Goal: Task Accomplishment & Management: Complete application form

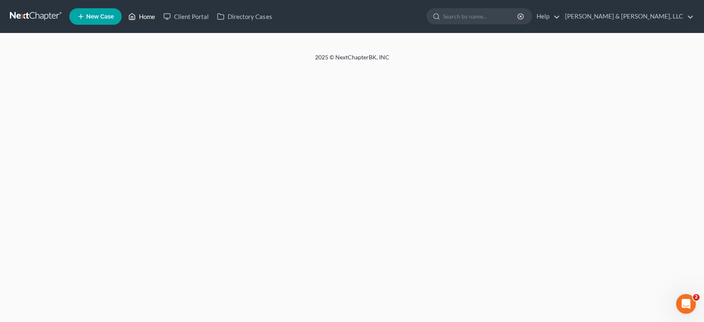
click at [135, 15] on icon at bounding box center [131, 17] width 7 height 10
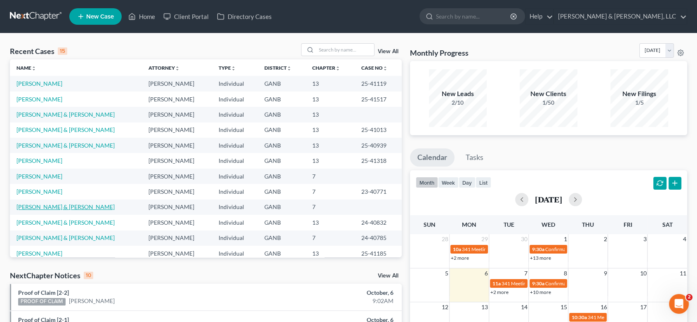
click at [71, 209] on link "[PERSON_NAME] & [PERSON_NAME]" at bounding box center [66, 206] width 98 height 7
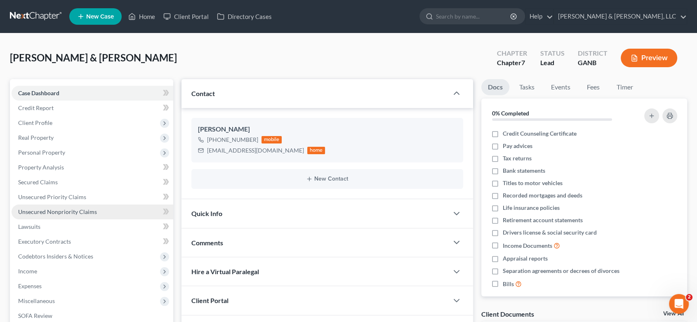
click at [71, 210] on span "Unsecured Nonpriority Claims" at bounding box center [57, 211] width 79 height 7
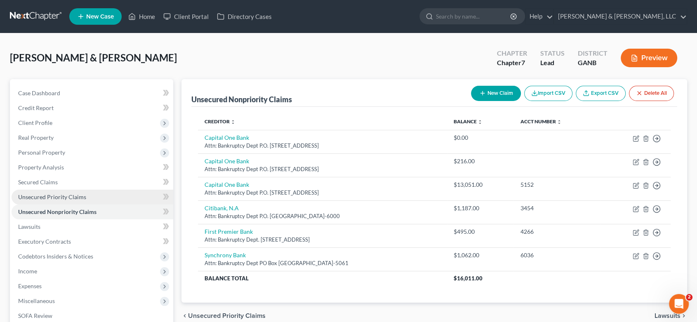
click at [66, 195] on span "Unsecured Priority Claims" at bounding box center [52, 196] width 68 height 7
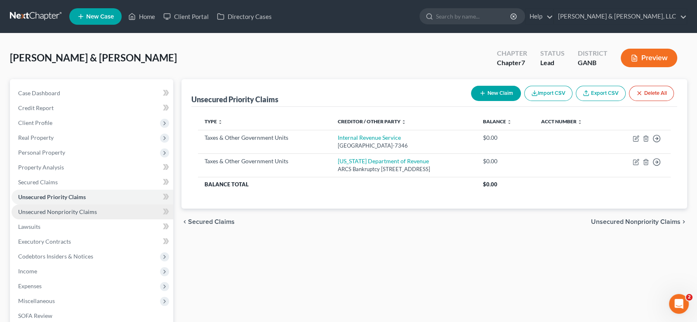
click at [71, 210] on span "Unsecured Nonpriority Claims" at bounding box center [57, 211] width 79 height 7
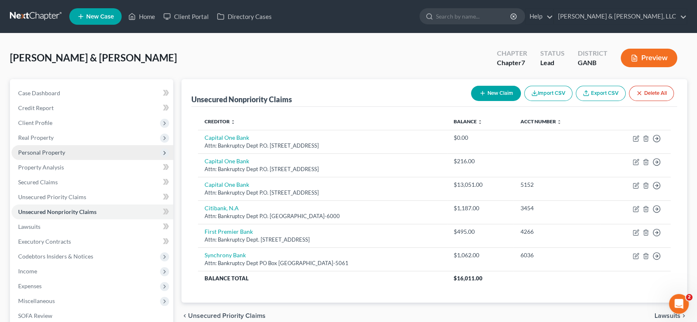
click at [55, 149] on span "Personal Property" at bounding box center [41, 152] width 47 height 7
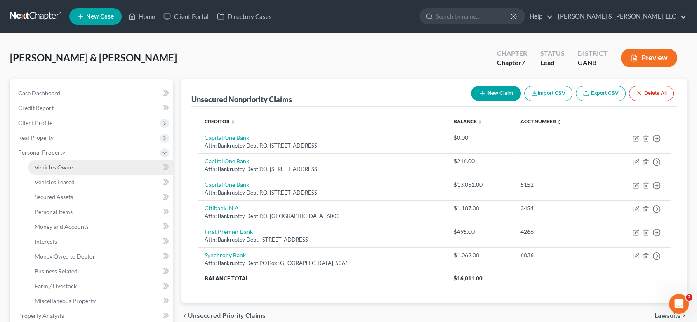
click at [61, 166] on span "Vehicles Owned" at bounding box center [55, 167] width 41 height 7
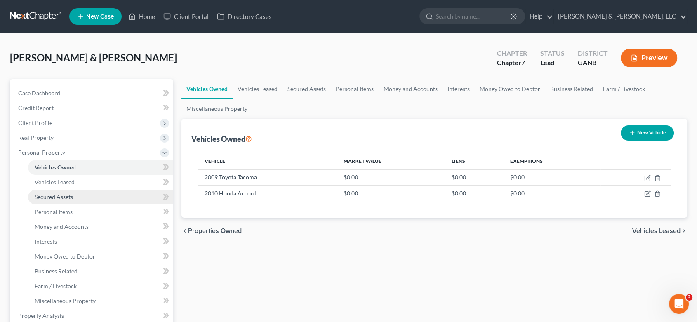
click at [59, 197] on span "Secured Assets" at bounding box center [54, 196] width 38 height 7
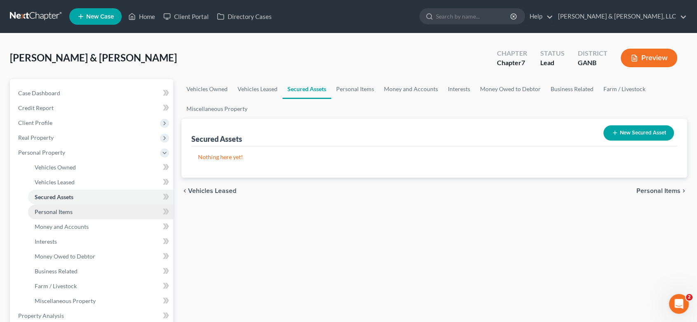
click at [59, 212] on span "Personal Items" at bounding box center [54, 211] width 38 height 7
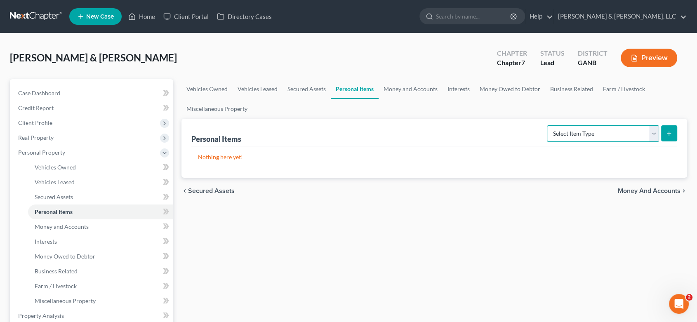
click at [651, 131] on select "Select Item Type Clothing (A/B: 11) Collectibles Of Value (A/B: 8) Electronics …" at bounding box center [603, 133] width 112 height 17
select select "clothing"
click at [548, 125] on select "Select Item Type Clothing (A/B: 11) Collectibles Of Value (A/B: 8) Electronics …" at bounding box center [603, 133] width 112 height 17
click at [668, 133] on icon "submit" at bounding box center [669, 133] width 7 height 7
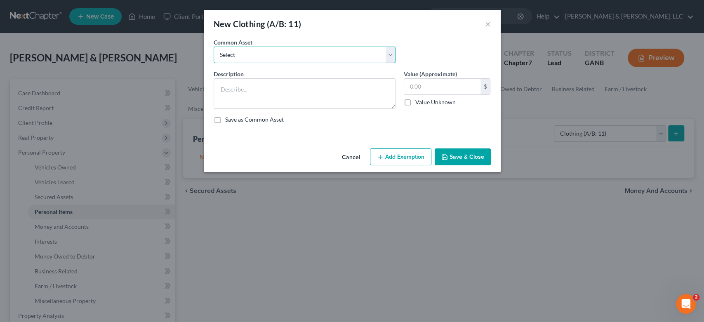
click at [389, 57] on select "Select Misc. Clothing & Apparel" at bounding box center [305, 55] width 182 height 17
select select "0"
click at [214, 47] on select "Select Misc. Clothing & Apparel" at bounding box center [305, 55] width 182 height 17
type textarea "Misc. Clothing & Apparel"
type input "100.00"
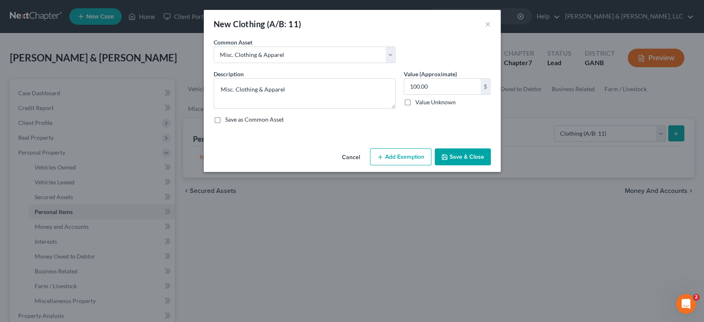
click at [463, 156] on button "Save & Close" at bounding box center [463, 157] width 56 height 17
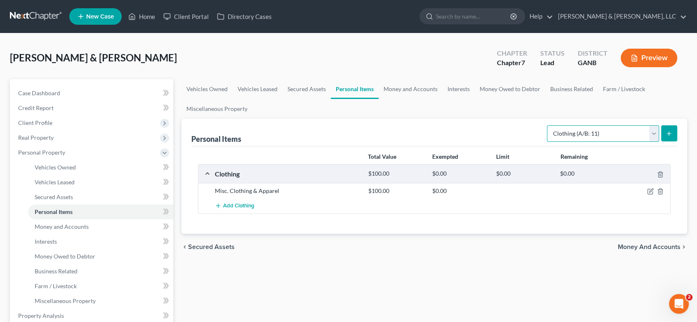
click at [652, 134] on select "Select Item Type Clothing (A/B: 11) Collectibles Of Value (A/B: 8) Electronics …" at bounding box center [603, 133] width 112 height 17
select select "electronics"
click at [548, 125] on select "Select Item Type Clothing (A/B: 11) Collectibles Of Value (A/B: 8) Electronics …" at bounding box center [603, 133] width 112 height 17
click at [666, 134] on icon "submit" at bounding box center [669, 133] width 7 height 7
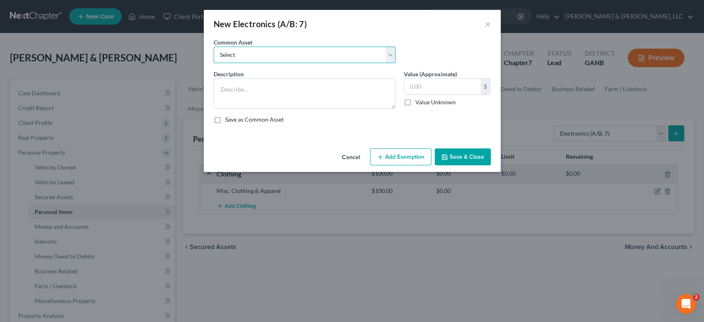
click at [389, 53] on select "Select Misc. Electronics" at bounding box center [305, 55] width 182 height 17
select select "0"
click at [214, 47] on select "Select Misc. Electronics" at bounding box center [305, 55] width 182 height 17
type textarea "Misc. Electronics"
type input "500.00"
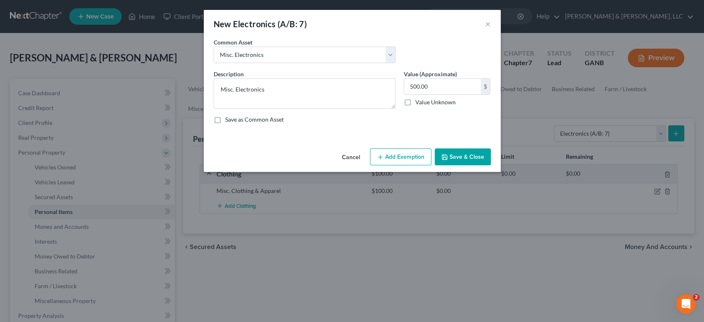
click at [469, 157] on button "Save & Close" at bounding box center [463, 157] width 56 height 17
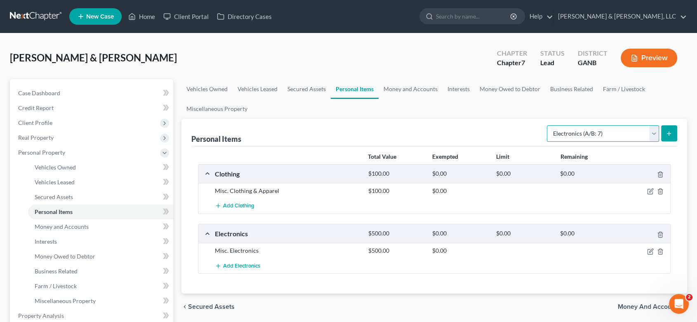
click at [652, 132] on select "Select Item Type Clothing (A/B: 11) Collectibles Of Value (A/B: 8) Electronics …" at bounding box center [603, 133] width 112 height 17
select select "household_goods"
click at [548, 125] on select "Select Item Type Clothing (A/B: 11) Collectibles Of Value (A/B: 8) Electronics …" at bounding box center [603, 133] width 112 height 17
click at [671, 135] on icon "submit" at bounding box center [669, 133] width 7 height 7
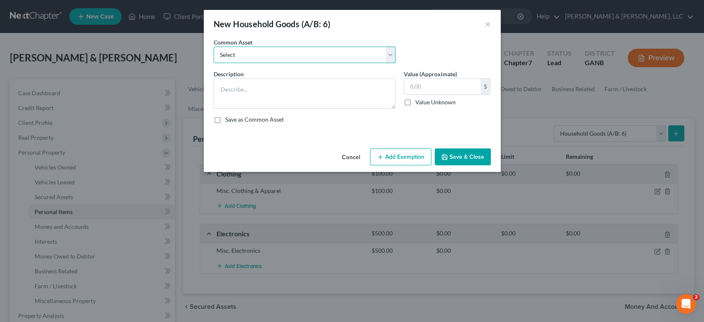
click at [392, 52] on select "Select Misc. Household Goods and Furniture" at bounding box center [305, 55] width 182 height 17
select select "0"
click at [214, 47] on select "Select Misc. Household Goods and Furniture" at bounding box center [305, 55] width 182 height 17
type textarea "Misc. Household Goods and Furniture"
type input "2,500.00"
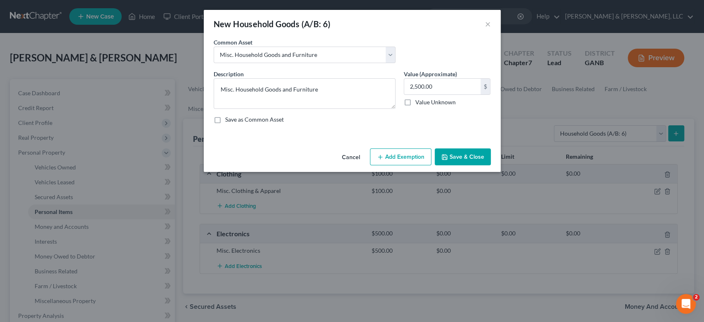
click at [473, 158] on button "Save & Close" at bounding box center [463, 157] width 56 height 17
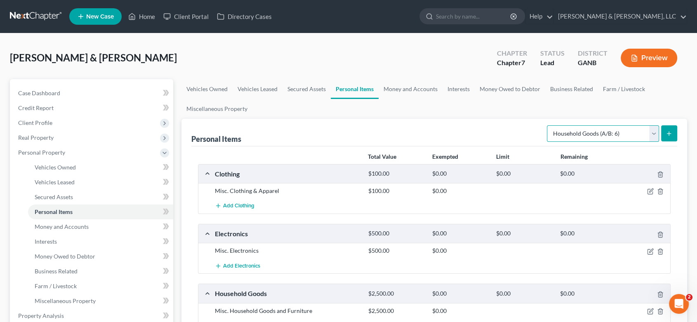
click at [651, 132] on select "Select Item Type Clothing (A/B: 11) Collectibles Of Value (A/B: 8) Electronics …" at bounding box center [603, 133] width 112 height 17
select select "jewelry"
click at [548, 125] on select "Select Item Type Clothing (A/B: 11) Collectibles Of Value (A/B: 8) Electronics …" at bounding box center [603, 133] width 112 height 17
click at [668, 128] on button "submit" at bounding box center [669, 133] width 16 height 16
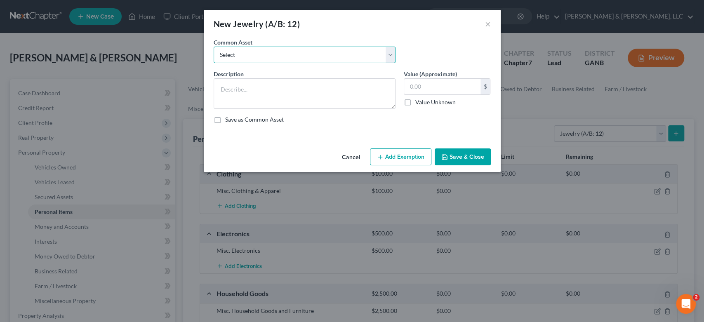
click at [391, 54] on select "Select Misc Jewelry" at bounding box center [305, 55] width 182 height 17
select select "0"
click at [214, 47] on select "Select Misc Jewelry" at bounding box center [305, 55] width 182 height 17
type textarea "Misc Jewelry"
type input "500.00"
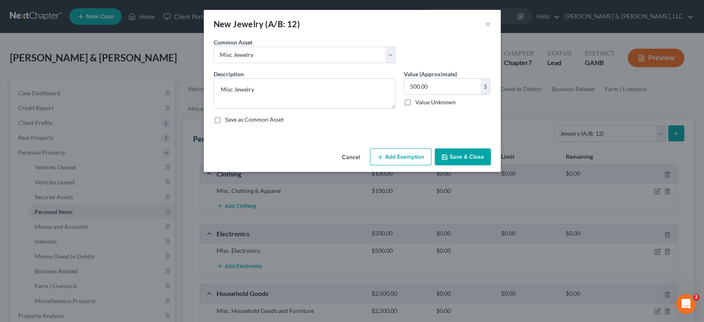
click at [458, 155] on button "Save & Close" at bounding box center [463, 157] width 56 height 17
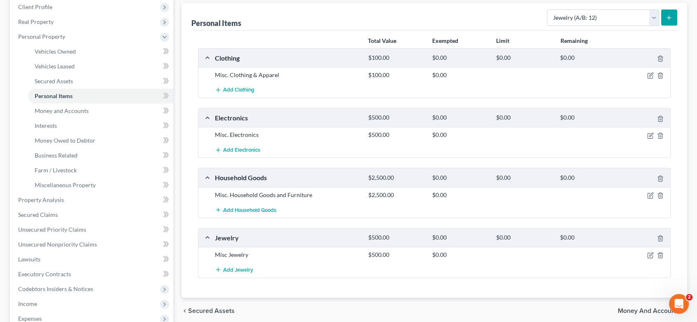
scroll to position [137, 0]
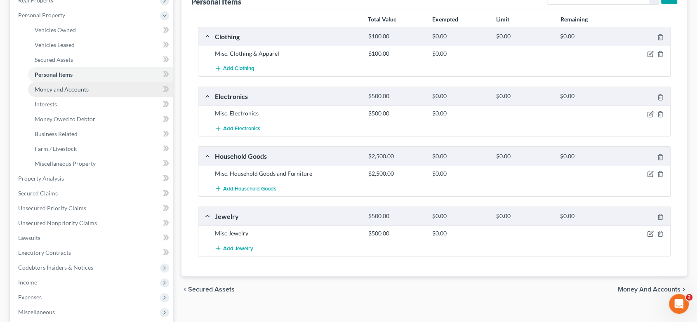
click at [76, 88] on span "Money and Accounts" at bounding box center [62, 89] width 54 height 7
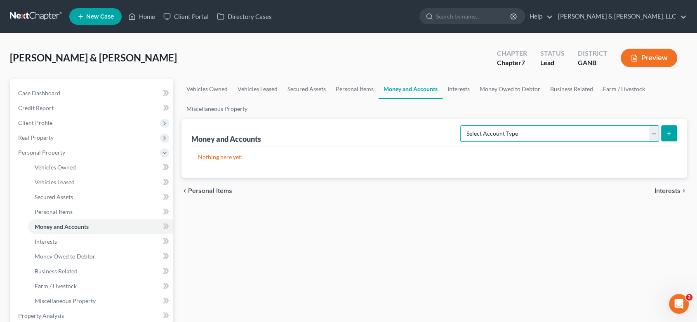
click at [651, 132] on select "Select Account Type Brokerage (A/B: 18, SOFA: 20) Cash on Hand (A/B: 16) Certif…" at bounding box center [559, 133] width 199 height 17
select select "checking"
click at [462, 125] on select "Select Account Type Brokerage (A/B: 18, SOFA: 20) Cash on Hand (A/B: 16) Certif…" at bounding box center [559, 133] width 199 height 17
click at [669, 130] on icon "submit" at bounding box center [669, 133] width 7 height 7
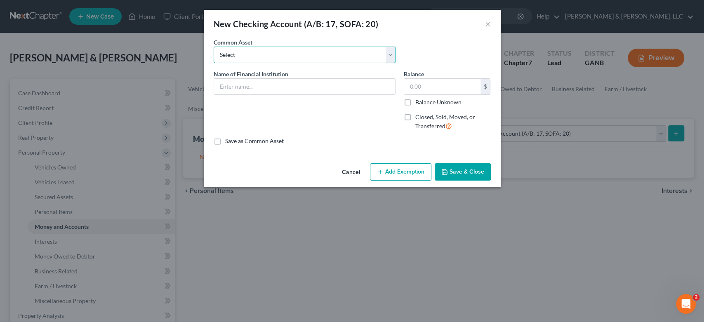
click at [250, 61] on select "Select Navy Federal Credit Union Bank Account Regions Bank Bank of America Chec…" at bounding box center [305, 55] width 182 height 17
select select "4"
click at [214, 47] on select "Select Navy Federal Credit Union Bank Account Regions Bank Bank of America Chec…" at bounding box center [305, 55] width 182 height 17
type input "Checking Account"
type input "200.00"
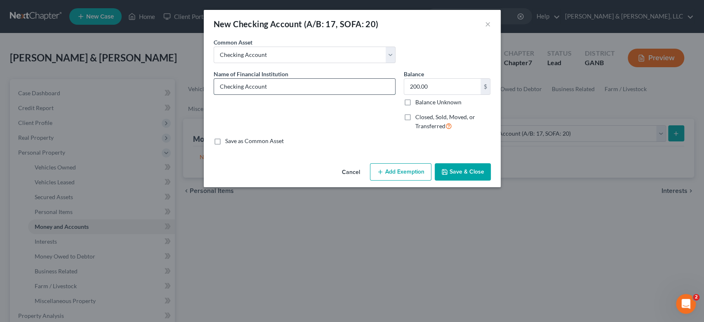
click at [364, 90] on input "Checking Account" at bounding box center [304, 87] width 181 height 16
drag, startPoint x: 344, startPoint y: 86, endPoint x: 117, endPoint y: 122, distance: 230.6
click at [117, 122] on div "New Checking Account (A/B: 17, SOFA: 20) × An exemption set must first be selec…" at bounding box center [352, 161] width 704 height 322
click at [266, 91] on input "Comtrust Federal" at bounding box center [304, 87] width 181 height 16
type input "Comtrust Federal"
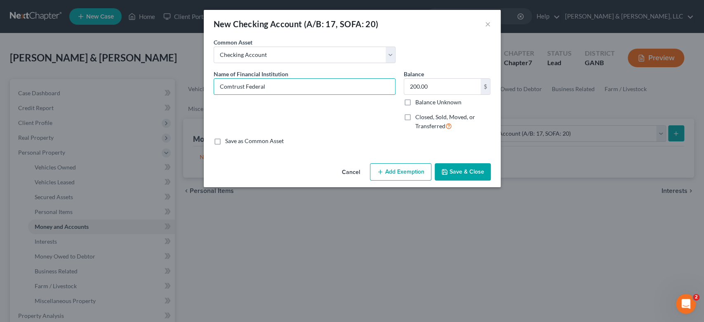
click at [456, 171] on button "Save & Close" at bounding box center [463, 171] width 56 height 17
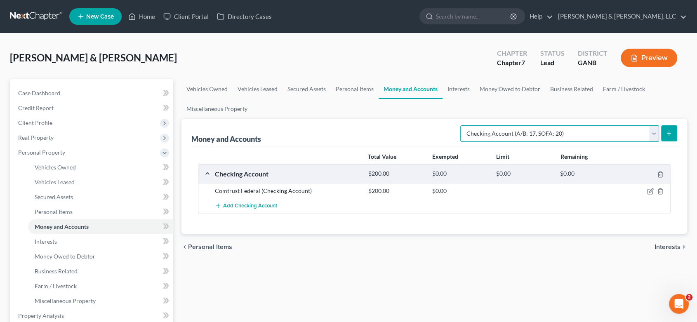
click at [651, 134] on select "Select Account Type Brokerage (A/B: 18, SOFA: 20) Cash on Hand (A/B: 16) Certif…" at bounding box center [559, 133] width 199 height 17
select select "savings"
click at [462, 125] on select "Select Account Type Brokerage (A/B: 18, SOFA: 20) Cash on Hand (A/B: 16) Certif…" at bounding box center [559, 133] width 199 height 17
click at [673, 131] on button "submit" at bounding box center [669, 133] width 16 height 16
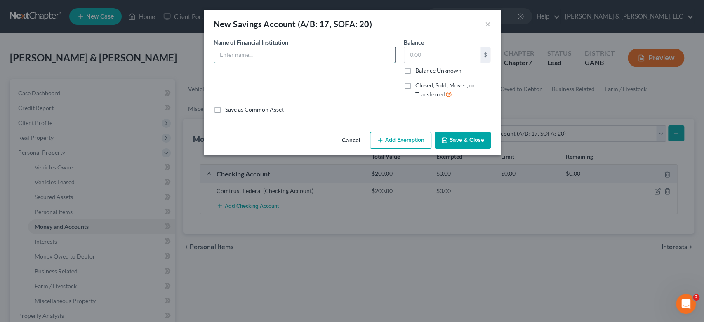
click at [266, 60] on input "text" at bounding box center [304, 55] width 181 height 16
type input "Comtrust Federal"
click at [464, 140] on button "Save & Close" at bounding box center [463, 140] width 56 height 17
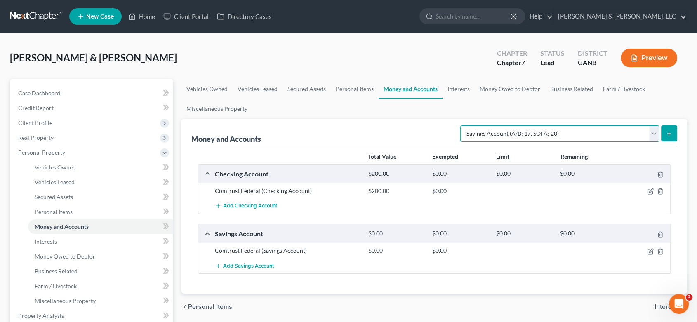
click at [653, 131] on select "Select Account Type Brokerage (A/B: 18, SOFA: 20) Cash on Hand (A/B: 16) Certif…" at bounding box center [559, 133] width 199 height 17
select select "checking"
click at [462, 125] on select "Select Account Type Brokerage (A/B: 18, SOFA: 20) Cash on Hand (A/B: 16) Certif…" at bounding box center [559, 133] width 199 height 17
click at [667, 132] on icon "submit" at bounding box center [669, 133] width 7 height 7
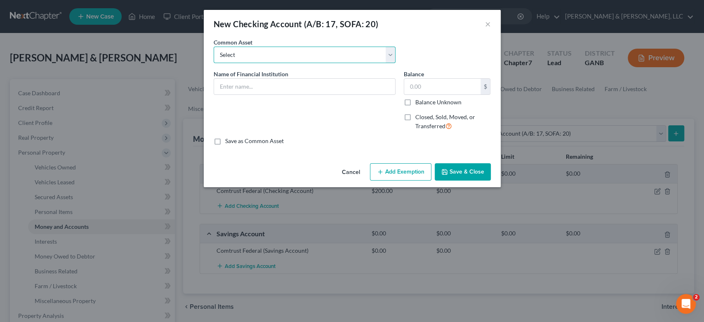
click at [279, 50] on select "Select Navy Federal Credit Union Bank Account Regions Bank Bank of America Chec…" at bounding box center [305, 55] width 182 height 17
select select "4"
click at [214, 47] on select "Select Navy Federal Credit Union Bank Account Regions Bank Bank of America Chec…" at bounding box center [305, 55] width 182 height 17
type input "Checking Account"
type input "200.00"
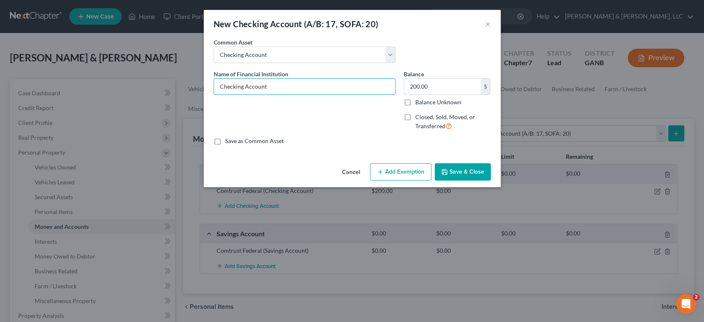
drag, startPoint x: 302, startPoint y: 82, endPoint x: 0, endPoint y: 102, distance: 302.2
click at [0, 102] on div "New Checking Account (A/B: 17, SOFA: 20) × An exemption set must first be selec…" at bounding box center [352, 161] width 704 height 322
type input "[US_STATE] United Credit Union"
click at [469, 173] on button "Save & Close" at bounding box center [463, 171] width 56 height 17
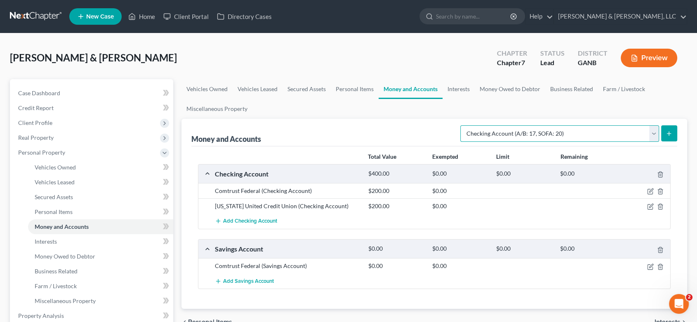
click at [652, 134] on select "Select Account Type Brokerage (A/B: 18, SOFA: 20) Cash on Hand (A/B: 16) Certif…" at bounding box center [559, 133] width 199 height 17
select select "savings"
click at [462, 125] on select "Select Account Type Brokerage (A/B: 18, SOFA: 20) Cash on Hand (A/B: 16) Certif…" at bounding box center [559, 133] width 199 height 17
click at [667, 131] on icon "submit" at bounding box center [669, 133] width 7 height 7
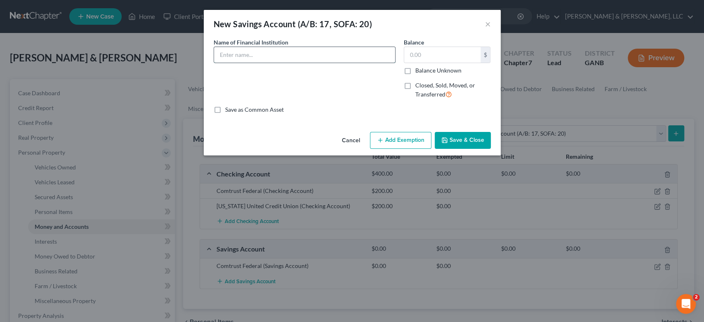
click at [271, 51] on input "text" at bounding box center [304, 55] width 181 height 16
type input "[US_STATE] United Credit Union"
click at [457, 141] on button "Save & Close" at bounding box center [463, 140] width 56 height 17
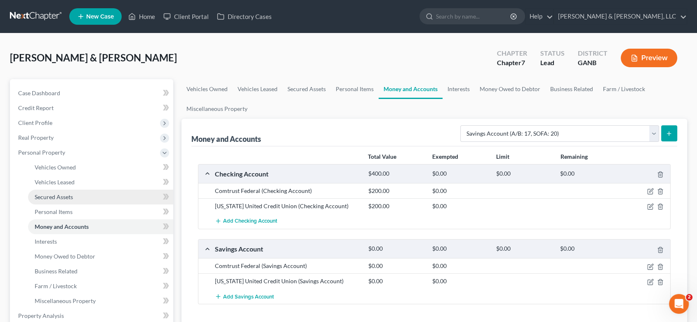
click at [82, 199] on link "Secured Assets" at bounding box center [100, 197] width 145 height 15
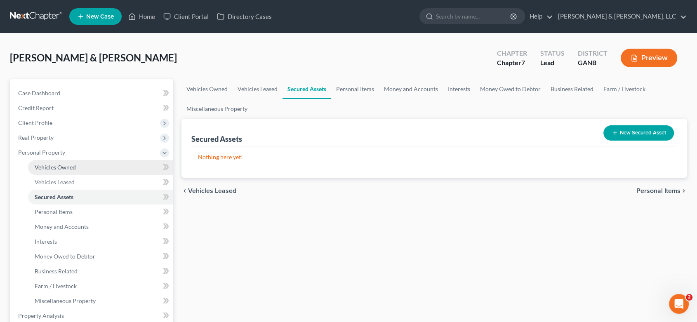
click at [73, 164] on span "Vehicles Owned" at bounding box center [55, 167] width 41 height 7
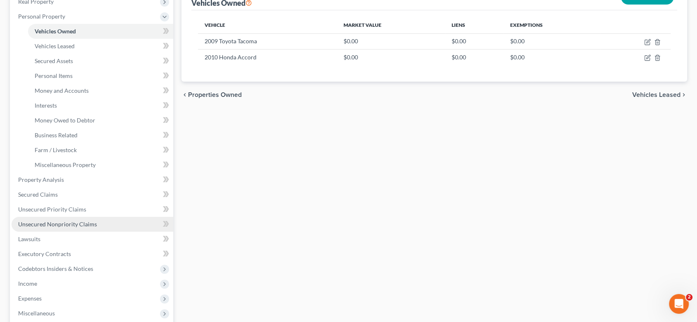
scroll to position [137, 0]
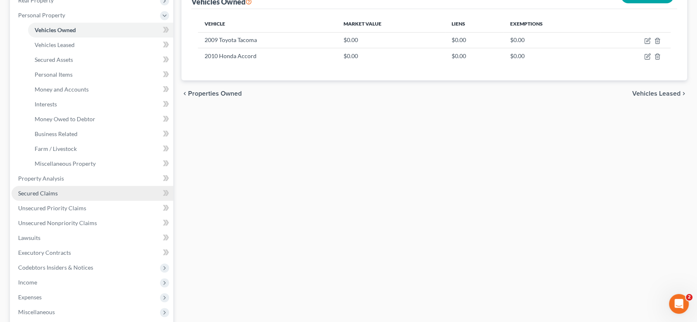
click at [47, 194] on span "Secured Claims" at bounding box center [38, 193] width 40 height 7
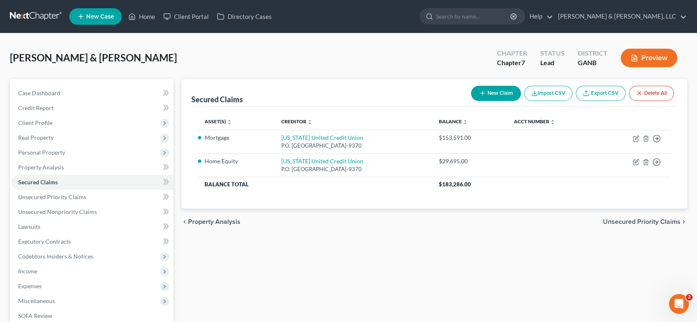
click at [488, 94] on button "New Claim" at bounding box center [496, 93] width 50 height 15
select select "0"
select select "2"
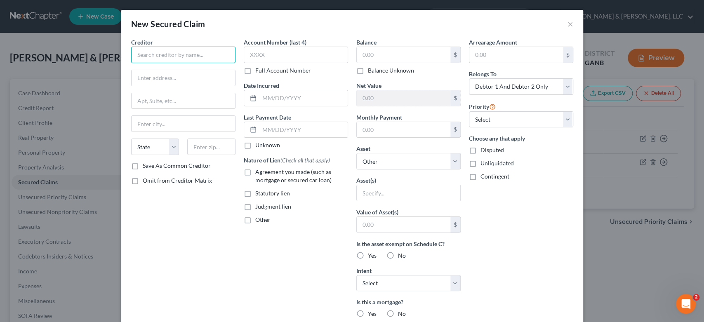
click at [166, 55] on input "text" at bounding box center [183, 55] width 104 height 17
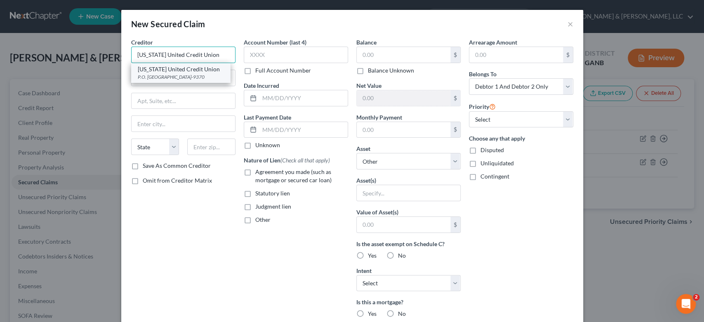
type input "[US_STATE] United Credit Union"
click at [174, 71] on div "[US_STATE] United Credit Union" at bounding box center [181, 69] width 86 height 8
type input "P.O. Box 100070"
type input "Duluth"
select select "10"
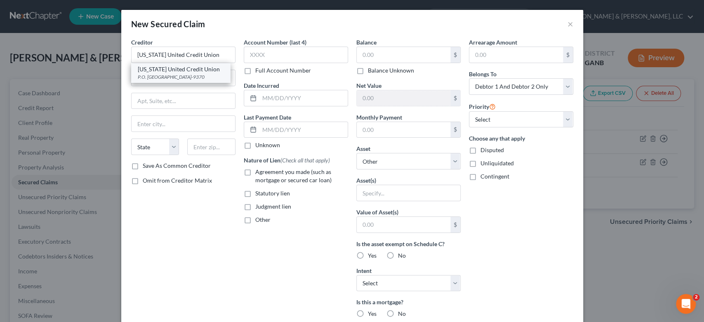
type input "30096-9370"
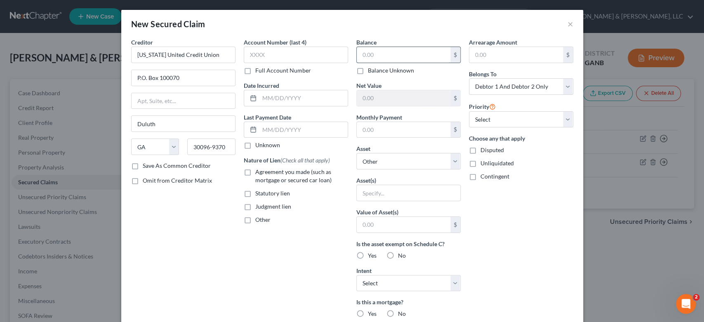
click at [389, 55] on input "text" at bounding box center [404, 55] width 94 height 16
drag, startPoint x: 401, startPoint y: 55, endPoint x: 345, endPoint y: 66, distance: 57.5
click at [345, 66] on div "Creditor * [US_STATE] United Credit Union P.O. [GEOGRAPHIC_DATA] [US_STATE] AK …" at bounding box center [352, 222] width 450 height 368
type input "153,000"
click at [417, 158] on select "Select Other Multiple Assets 2009 Toyota Tacoma - $0.0 2010 Honda Accord - $0.0…" at bounding box center [408, 161] width 104 height 17
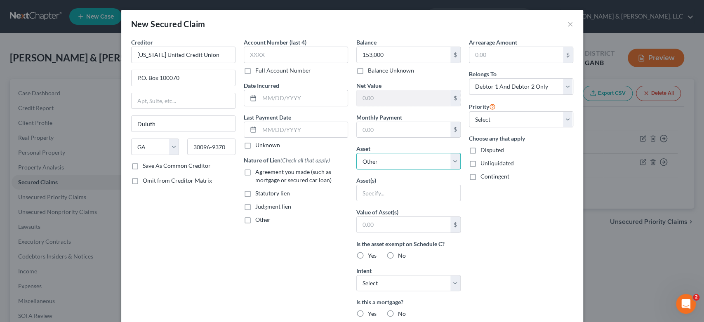
click at [356, 153] on select "Select Other Multiple Assets 2009 Toyota Tacoma - $0.0 2010 Honda Accord - $0.0…" at bounding box center [408, 161] width 104 height 17
click at [381, 192] on input "text" at bounding box center [409, 193] width 104 height 16
click at [359, 192] on input "Mortgage" at bounding box center [409, 193] width 104 height 16
type input "1st Mortgage"
click at [564, 118] on select "Select 1st 2nd 3rd 4th 5th 6th 7th 8th 9th 10th 11th 12th 13th 14th 15th 16th 1…" at bounding box center [521, 119] width 104 height 17
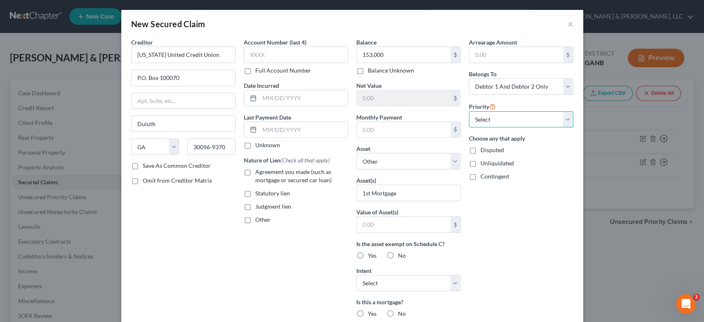
select select "0"
click at [469, 111] on select "Select 1st 2nd 3rd 4th 5th 6th 7th 8th 9th 10th 11th 12th 13th 14th 15th 16th 1…" at bounding box center [521, 119] width 104 height 17
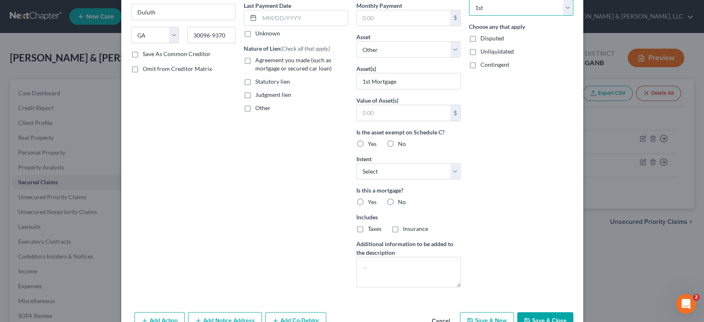
scroll to position [135, 0]
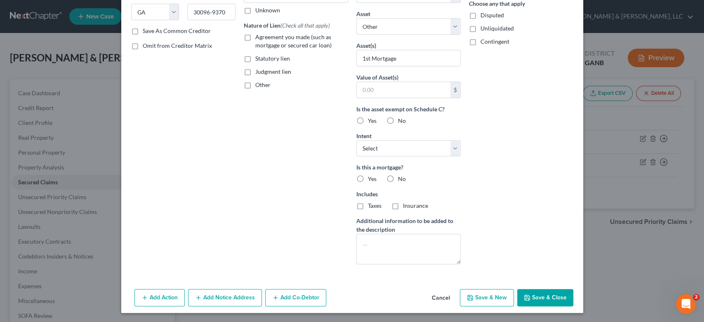
click at [368, 177] on label "Yes" at bounding box center [372, 179] width 9 height 8
click at [371, 177] on input "Yes" at bounding box center [373, 177] width 5 height 5
radio input "true"
drag, startPoint x: 355, startPoint y: 207, endPoint x: 380, endPoint y: 207, distance: 24.8
click at [368, 207] on label "Taxes" at bounding box center [375, 206] width 14 height 8
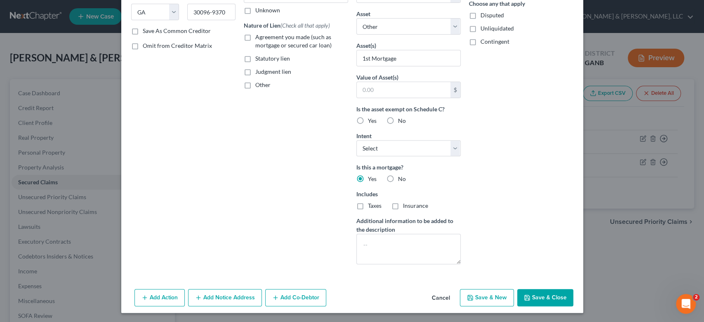
click at [371, 207] on input "Taxes" at bounding box center [373, 204] width 5 height 5
checkbox input "true"
click at [403, 207] on label "Insurance" at bounding box center [415, 206] width 25 height 8
click at [406, 207] on input "Insurance" at bounding box center [408, 204] width 5 height 5
checkbox input "true"
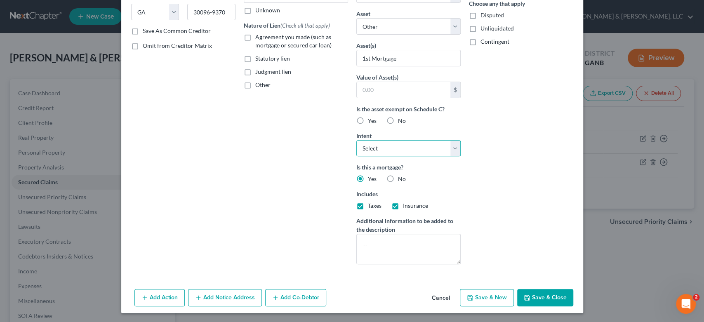
click at [453, 147] on select "Select Surrender Redeem Reaffirm Avoid Other" at bounding box center [408, 148] width 104 height 17
select select "2"
click at [356, 140] on select "Select Surrender Redeem Reaffirm Avoid Other" at bounding box center [408, 148] width 104 height 17
click at [526, 295] on icon "button" at bounding box center [527, 298] width 7 height 7
select select
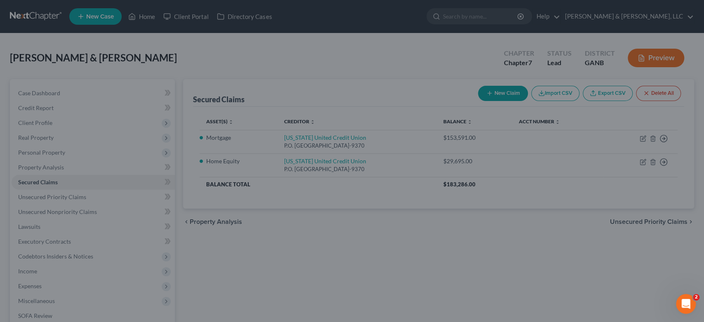
type input "153,000.00"
type input "0"
type input "0.00"
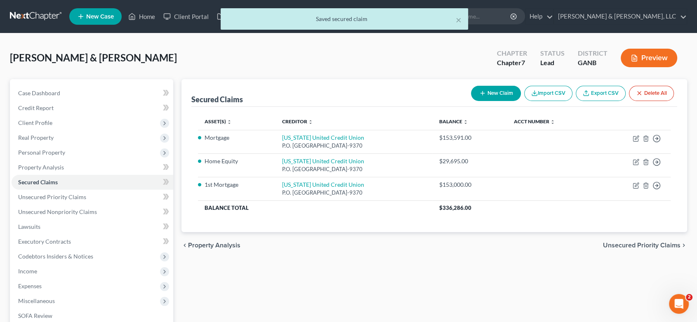
click at [493, 94] on button "New Claim" at bounding box center [496, 93] width 50 height 15
select select "0"
select select "2"
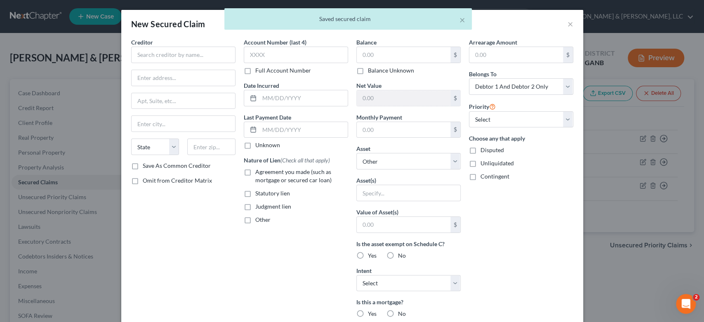
click at [563, 23] on div "× Saved secured claim" at bounding box center [348, 21] width 704 height 26
click at [460, 19] on button "×" at bounding box center [463, 20] width 6 height 10
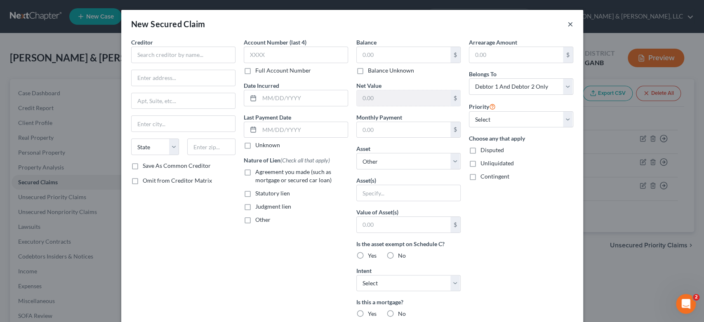
click at [568, 23] on button "×" at bounding box center [571, 24] width 6 height 10
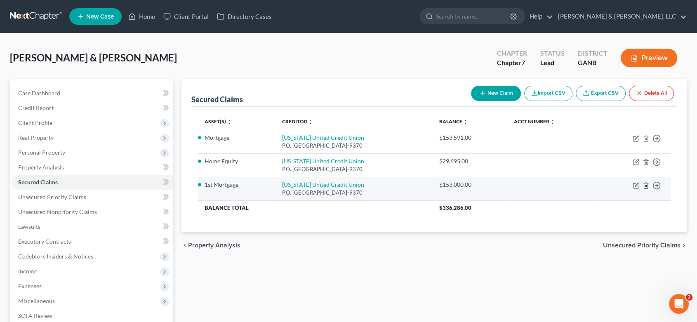
click at [645, 184] on icon "button" at bounding box center [646, 185] width 4 height 5
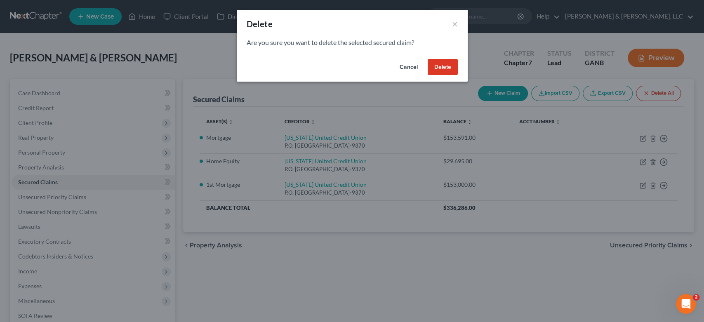
click at [439, 67] on button "Delete" at bounding box center [443, 67] width 30 height 17
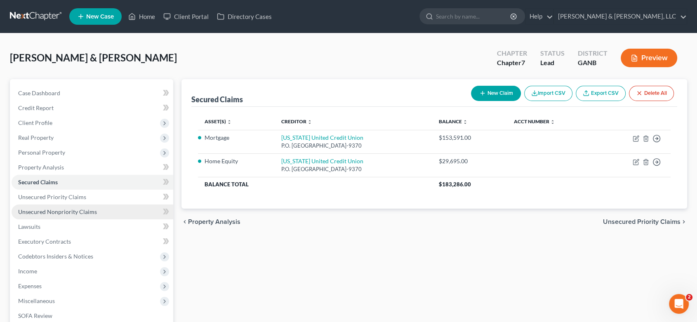
click at [86, 212] on span "Unsecured Nonpriority Claims" at bounding box center [57, 211] width 79 height 7
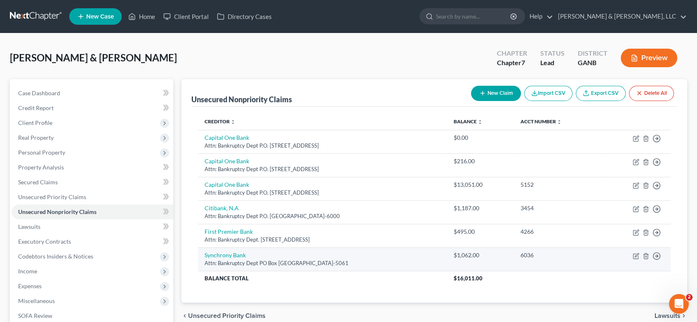
click at [637, 251] on td "Move to D Move to E Move to G Move to Notice Only" at bounding box center [635, 260] width 71 height 24
click at [636, 255] on icon "button" at bounding box center [637, 255] width 4 height 4
select select "9"
select select "14"
select select "0"
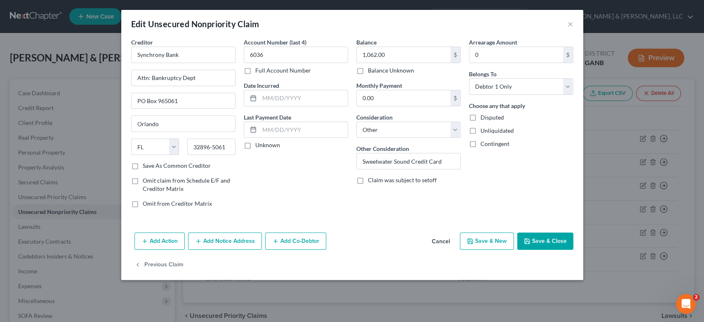
click at [534, 241] on button "Save & Close" at bounding box center [545, 241] width 56 height 17
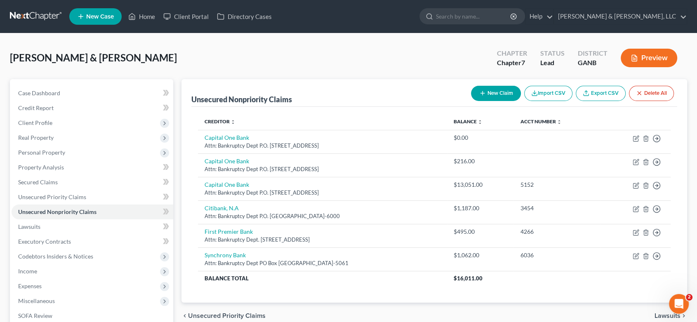
click at [502, 91] on button "New Claim" at bounding box center [496, 93] width 50 height 15
select select "2"
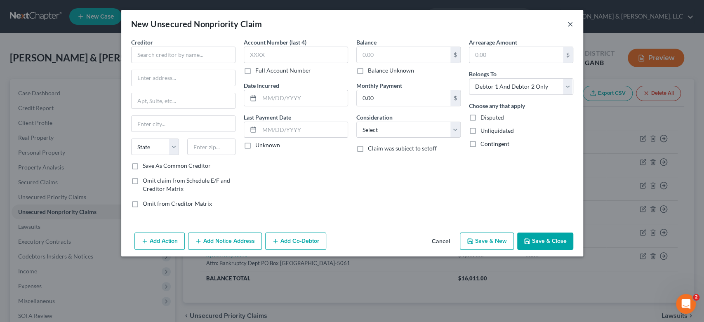
click at [570, 28] on button "×" at bounding box center [571, 24] width 6 height 10
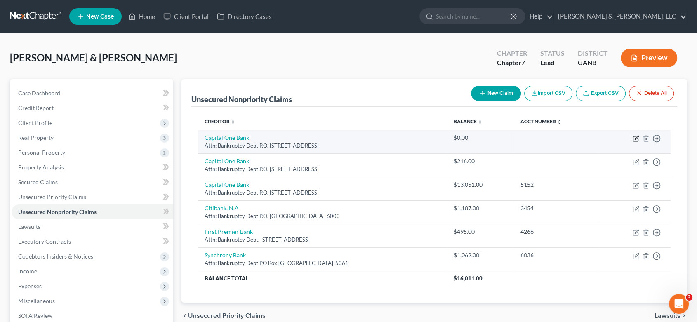
click at [635, 137] on icon "button" at bounding box center [636, 138] width 7 height 7
select select "46"
select select "2"
select select "0"
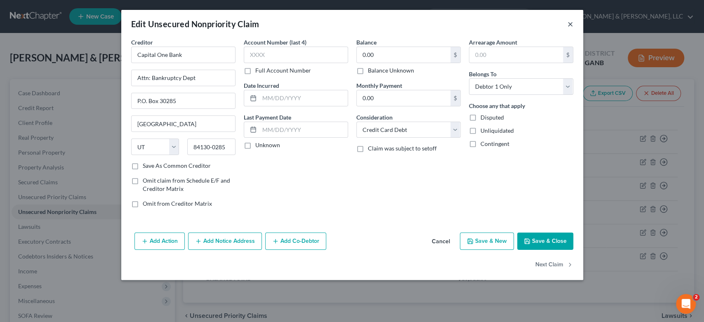
click at [568, 21] on button "×" at bounding box center [571, 24] width 6 height 10
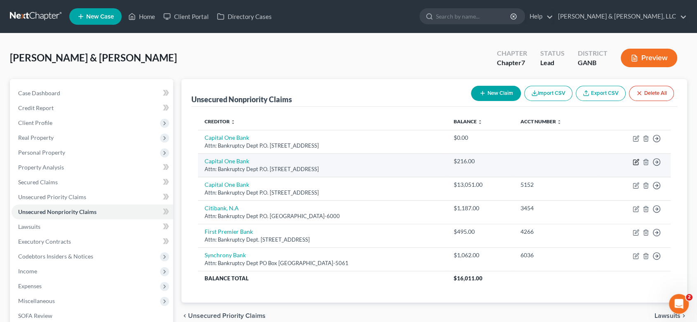
click at [637, 161] on icon "button" at bounding box center [636, 162] width 7 height 7
select select "46"
select select "2"
select select "0"
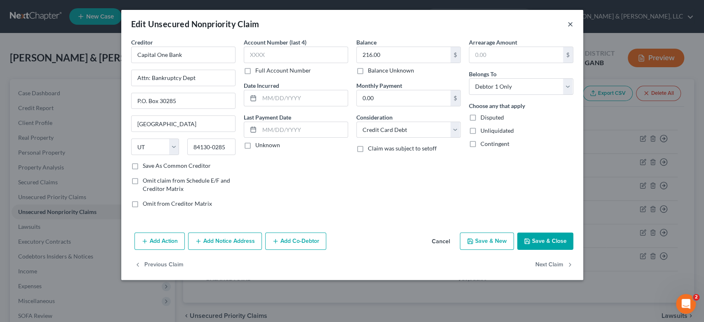
click at [568, 22] on button "×" at bounding box center [571, 24] width 6 height 10
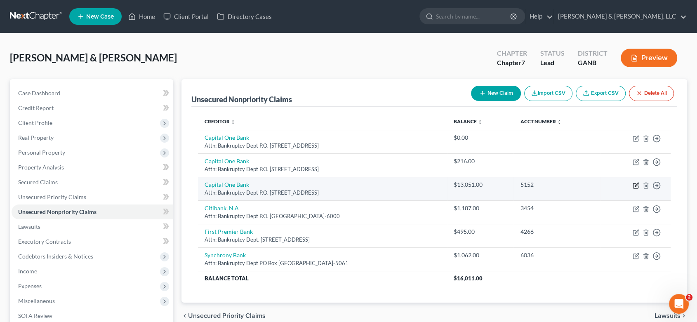
click at [636, 186] on icon "button" at bounding box center [636, 185] width 7 height 7
select select "46"
select select "2"
select select "0"
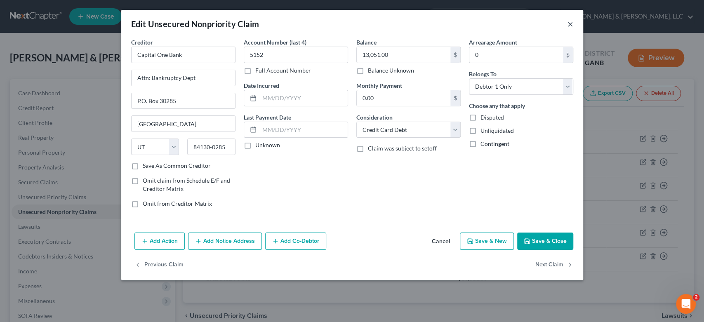
click at [570, 23] on button "×" at bounding box center [571, 24] width 6 height 10
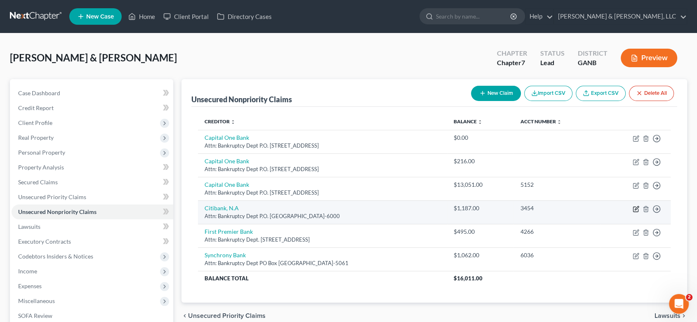
click at [636, 207] on icon "button" at bounding box center [636, 209] width 7 height 7
select select "43"
select select "14"
select select "0"
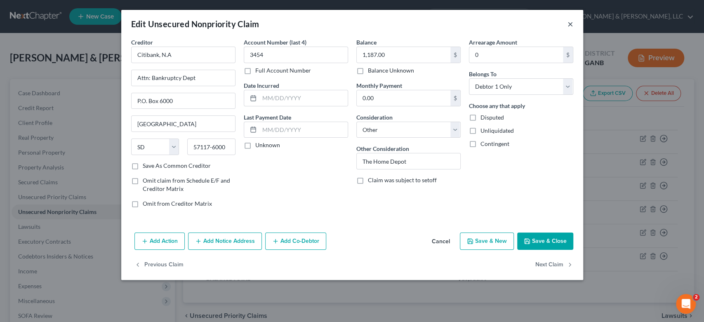
click at [570, 23] on button "×" at bounding box center [571, 24] width 6 height 10
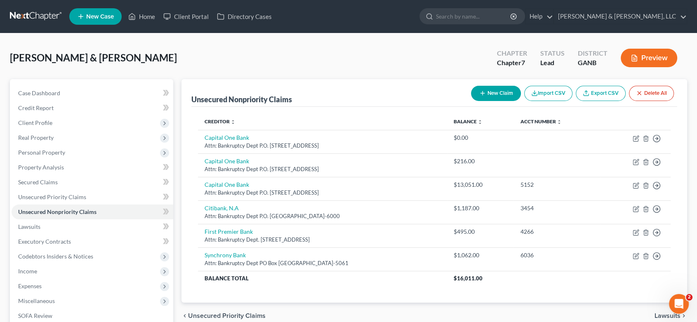
click at [492, 90] on button "New Claim" at bounding box center [496, 93] width 50 height 15
select select "2"
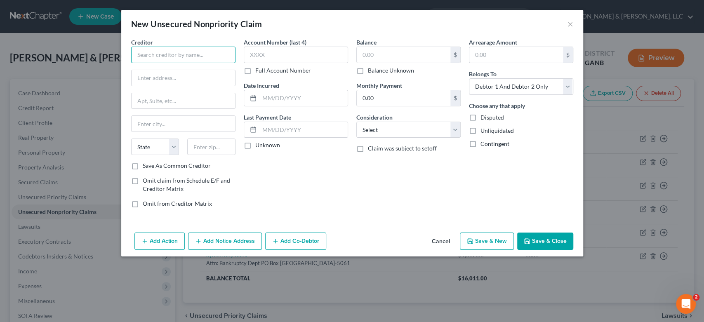
click at [140, 57] on input "text" at bounding box center [183, 55] width 104 height 17
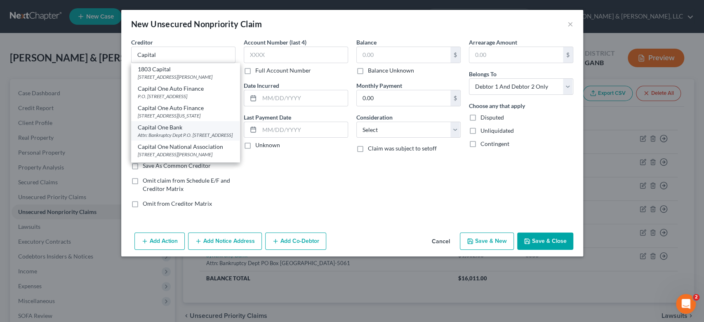
click at [182, 139] on div "Attn: Bankruptcy Dept P.O. [STREET_ADDRESS]" at bounding box center [185, 135] width 95 height 7
type input "Capital One Bank"
type input "Attn: Bankruptcy Dept"
type input "P.O. Box 30285"
type input "[GEOGRAPHIC_DATA]"
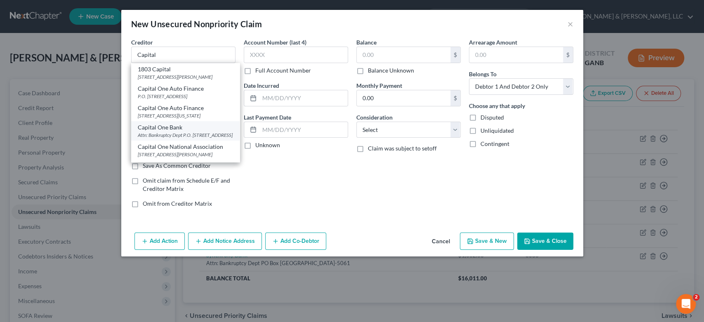
select select "46"
type input "84130-0285"
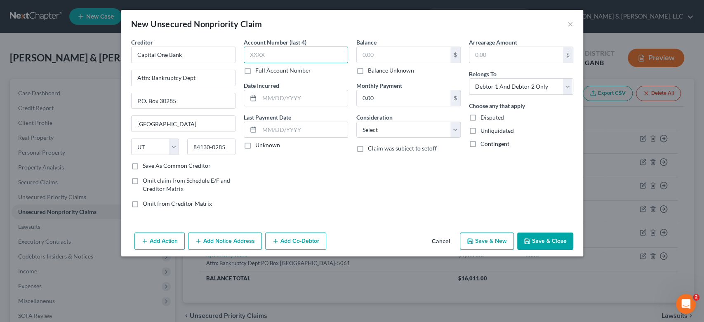
click at [284, 57] on input "text" at bounding box center [296, 55] width 104 height 17
type input "3778"
click at [389, 62] on input "text" at bounding box center [404, 55] width 94 height 16
type input "12.00"
click at [567, 88] on select "Select Debtor 1 Only Debtor 2 Only Debtor 1 And Debtor 2 Only At Least One Of T…" at bounding box center [521, 86] width 104 height 17
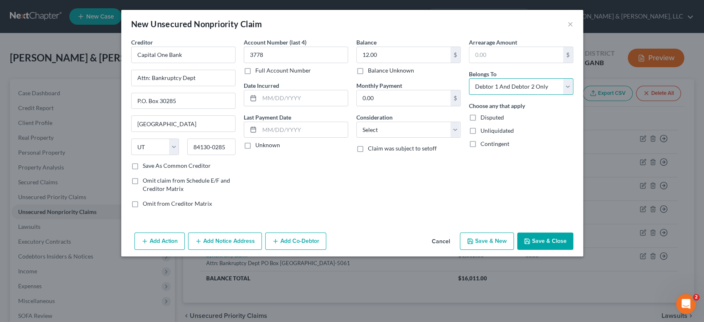
select select "0"
click at [469, 78] on select "Select Debtor 1 Only Debtor 2 Only Debtor 1 And Debtor 2 Only At Least One Of T…" at bounding box center [521, 86] width 104 height 17
click at [455, 128] on select "Select Cable / Satellite Services Collection Agency Credit Card Debt Debt Couns…" at bounding box center [408, 130] width 104 height 17
select select "14"
click at [356, 122] on select "Select Cable / Satellite Services Collection Agency Credit Card Debt Debt Couns…" at bounding box center [408, 130] width 104 height 17
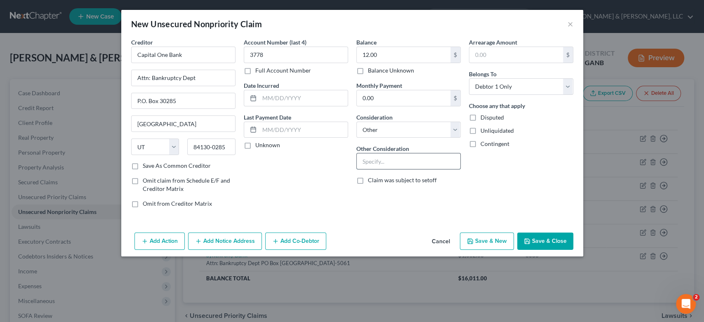
click at [370, 161] on input "text" at bounding box center [409, 161] width 104 height 16
type input "H"
type input "[PERSON_NAME]"
click at [500, 238] on button "Save & New" at bounding box center [487, 241] width 54 height 17
select select "2"
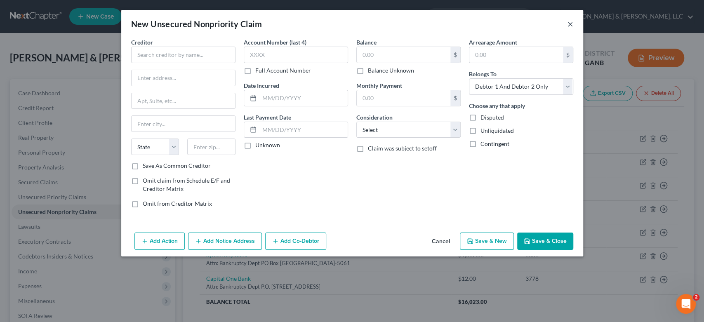
click at [569, 23] on button "×" at bounding box center [571, 24] width 6 height 10
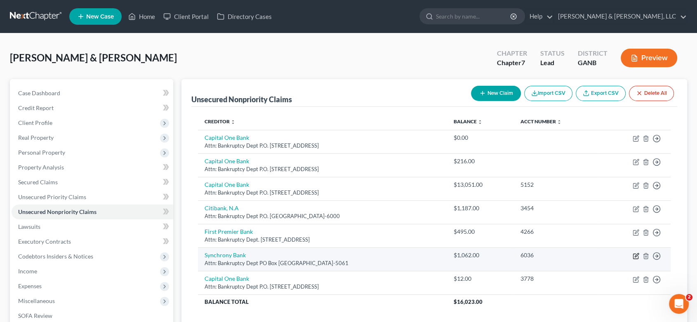
click at [634, 254] on icon "button" at bounding box center [636, 256] width 7 height 7
select select "9"
select select "14"
select select "0"
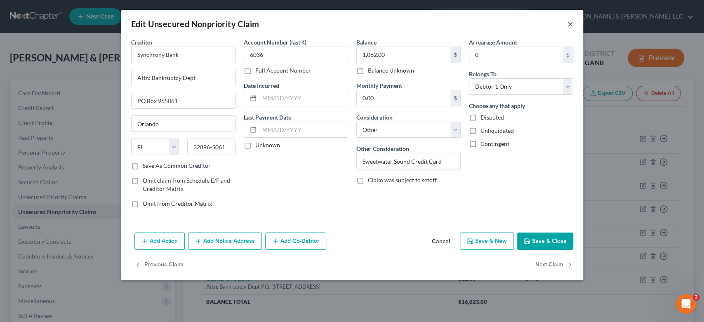
click at [571, 21] on button "×" at bounding box center [571, 24] width 6 height 10
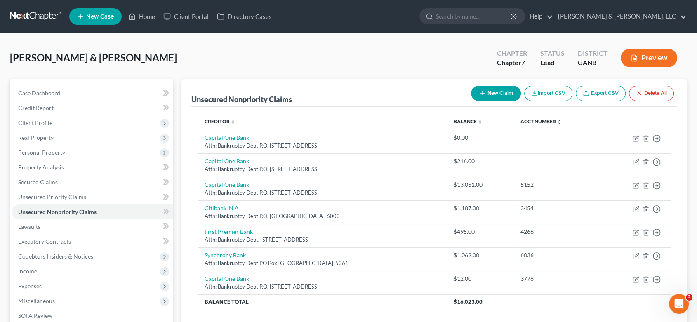
click at [485, 92] on button "New Claim" at bounding box center [496, 93] width 50 height 15
select select "2"
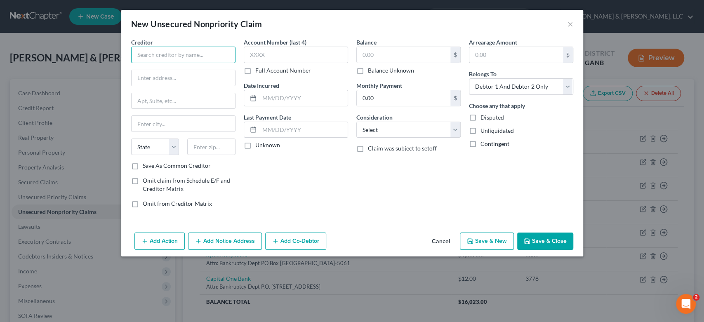
click at [158, 57] on input "text" at bounding box center [183, 55] width 104 height 17
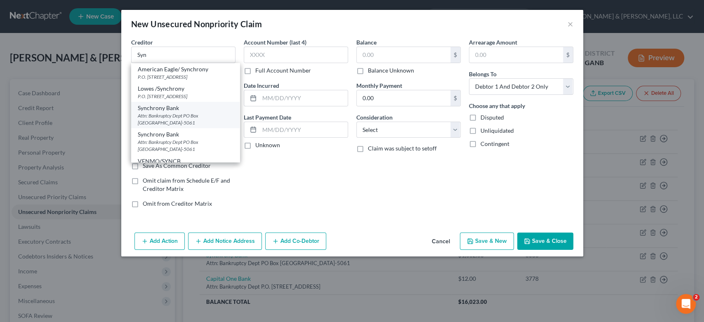
click at [183, 117] on div "Attn: Bankruptcy Dept PO Box [GEOGRAPHIC_DATA]-5061" at bounding box center [185, 119] width 95 height 14
type input "Synchrony Bank"
type input "Attn: Bankruptcy Dept"
type input "PO Box 965061"
type input "Orlando"
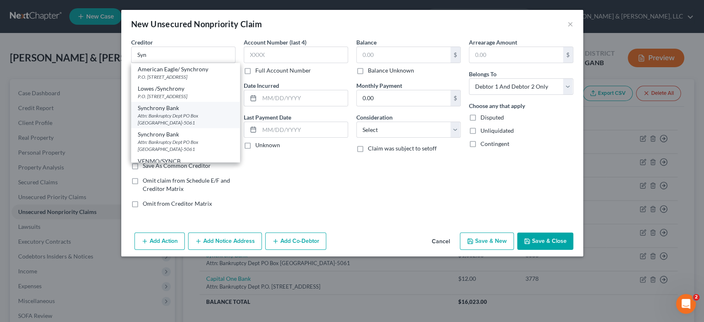
select select "9"
type input "32896-5061"
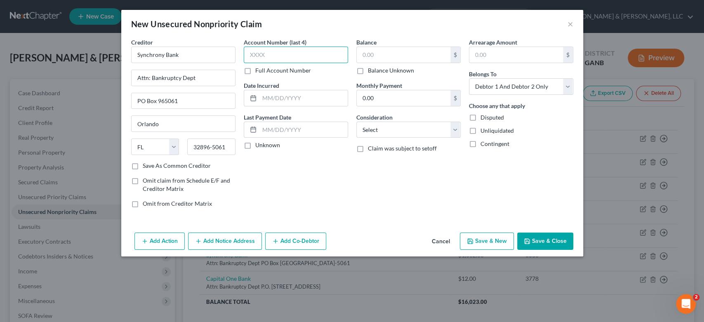
click at [277, 55] on input "text" at bounding box center [296, 55] width 104 height 17
type input "8713"
click at [383, 55] on input "text" at bounding box center [404, 55] width 94 height 16
type input "2,093.00"
click at [456, 129] on select "Select Cable / Satellite Services Collection Agency Credit Card Debt Debt Couns…" at bounding box center [408, 130] width 104 height 17
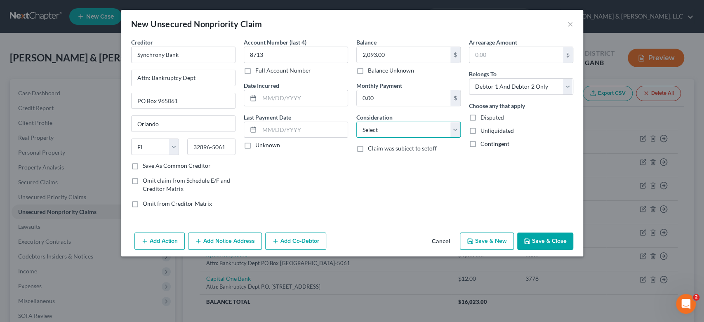
select select "14"
click at [356, 122] on select "Select Cable / Satellite Services Collection Agency Credit Card Debt Debt Couns…" at bounding box center [408, 130] width 104 height 17
drag, startPoint x: 389, startPoint y: 165, endPoint x: 399, endPoint y: 160, distance: 11.1
click at [391, 163] on input "text" at bounding box center [409, 161] width 104 height 16
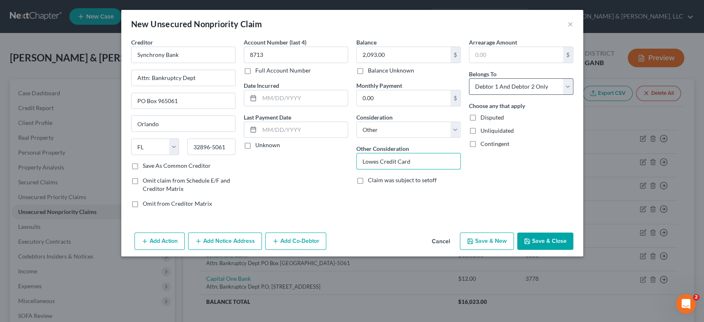
type input "Lowes Credit Card"
click at [566, 85] on select "Select Debtor 1 Only Debtor 2 Only Debtor 1 And Debtor 2 Only At Least One Of T…" at bounding box center [521, 86] width 104 height 17
select select "1"
click at [469, 78] on select "Select Debtor 1 Only Debtor 2 Only Debtor 1 And Debtor 2 Only At Least One Of T…" at bounding box center [521, 86] width 104 height 17
click at [492, 243] on button "Save & New" at bounding box center [487, 241] width 54 height 17
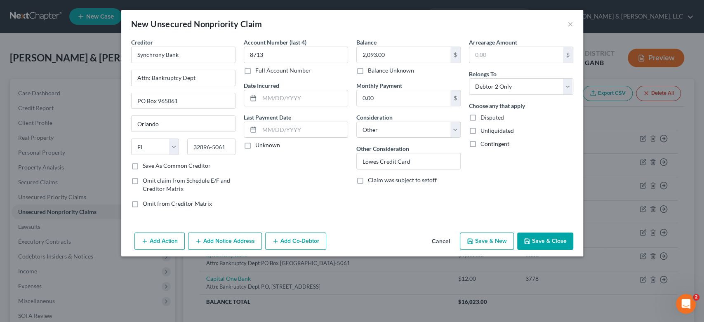
select select "2"
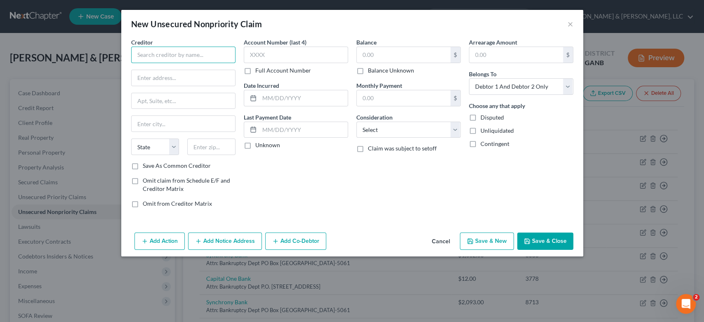
click at [163, 47] on input "text" at bounding box center [183, 55] width 104 height 17
click at [165, 53] on input "text" at bounding box center [183, 55] width 104 height 17
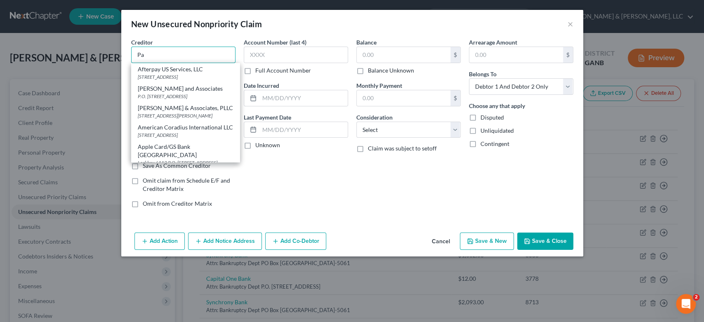
type input "P"
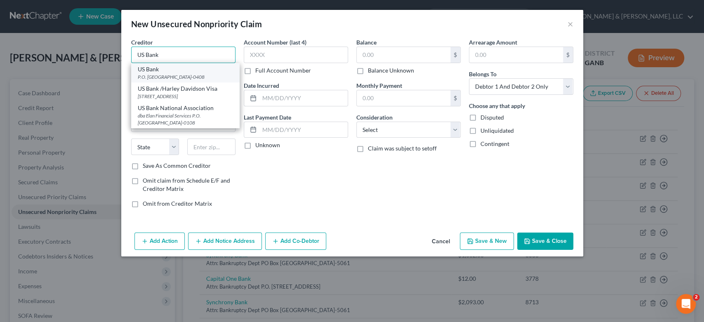
type input "US Bank"
click at [156, 78] on div "P.O. [GEOGRAPHIC_DATA]-0408" at bounding box center [185, 76] width 95 height 7
type input "P.O. Box 790408"
type input "Saint Louis"
select select "26"
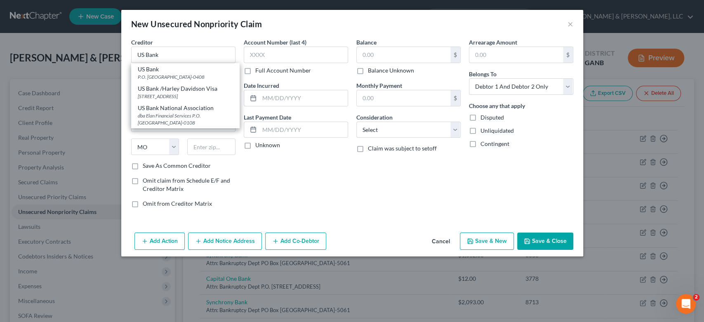
type input "63179-0408"
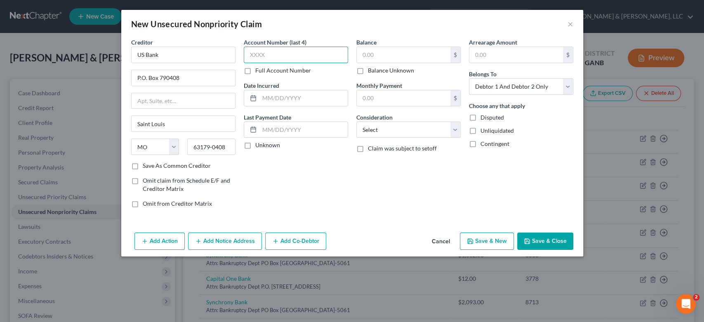
click at [311, 54] on input "text" at bounding box center [296, 55] width 104 height 17
type input "5979"
drag, startPoint x: 383, startPoint y: 55, endPoint x: 390, endPoint y: 55, distance: 7.0
click at [385, 55] on input "text" at bounding box center [404, 55] width 94 height 16
type input "15,990.00"
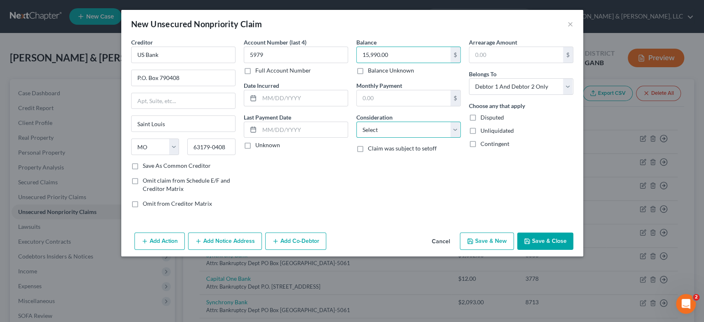
click at [455, 130] on select "Select Cable / Satellite Services Collection Agency Credit Card Debt Debt Couns…" at bounding box center [408, 130] width 104 height 17
select select "10"
click at [356, 122] on select "Select Cable / Satellite Services Collection Agency Credit Card Debt Debt Couns…" at bounding box center [408, 130] width 104 height 17
click at [490, 240] on button "Save & New" at bounding box center [487, 241] width 54 height 17
select select "2"
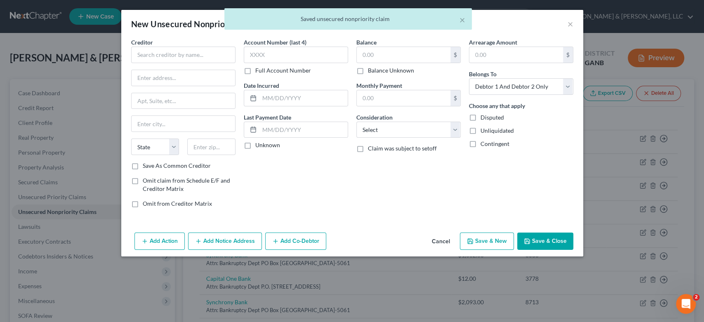
type input "0.00"
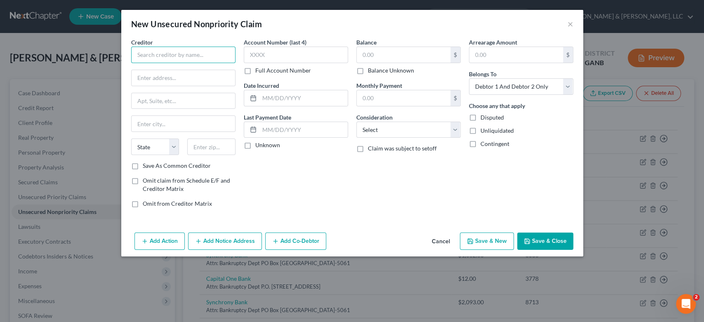
click at [160, 52] on input "text" at bounding box center [183, 55] width 104 height 17
click at [191, 57] on input "text" at bounding box center [183, 55] width 104 height 17
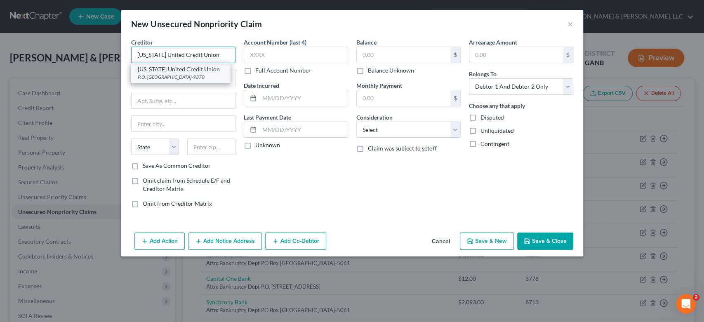
type input "[US_STATE] United Credit Union"
click at [186, 70] on div "[US_STATE] United Credit Union" at bounding box center [181, 69] width 86 height 8
type input "P.O. Box 100070"
type input "Duluth"
select select "10"
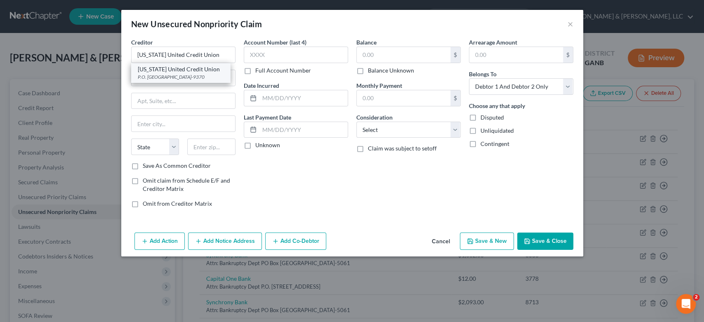
type input "30096-9370"
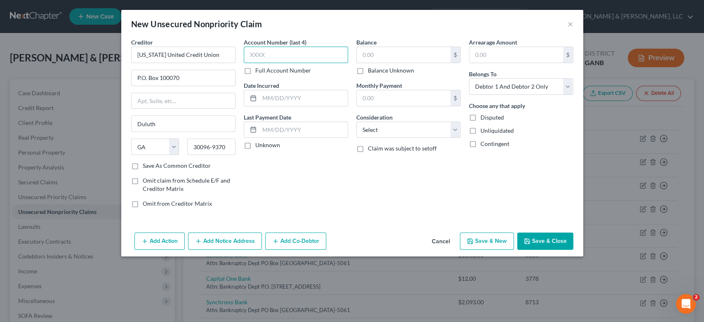
click at [281, 58] on input "text" at bounding box center [296, 55] width 104 height 17
type input "4502"
click at [388, 57] on input "text" at bounding box center [404, 55] width 94 height 16
type input "29,695.00"
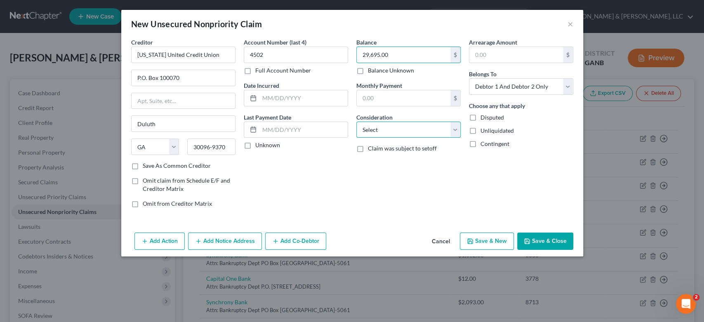
click at [454, 131] on select "Select Cable / Satellite Services Collection Agency Credit Card Debt Debt Couns…" at bounding box center [408, 130] width 104 height 17
select select "10"
click at [356, 122] on select "Select Cable / Satellite Services Collection Agency Credit Card Debt Debt Couns…" at bounding box center [408, 130] width 104 height 17
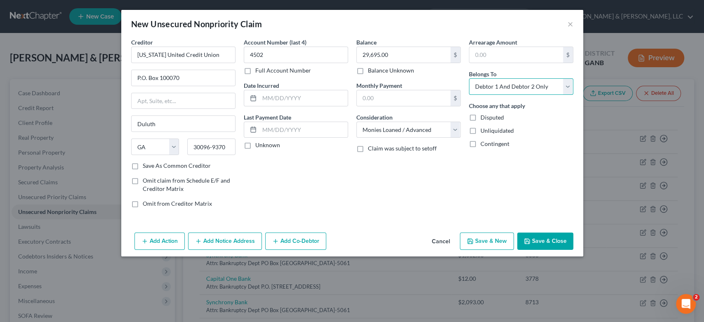
click at [568, 83] on select "Select Debtor 1 Only Debtor 2 Only Debtor 1 And Debtor 2 Only At Least One Of T…" at bounding box center [521, 86] width 104 height 17
click at [469, 78] on select "Select Debtor 1 Only Debtor 2 Only Debtor 1 And Debtor 2 Only At Least One Of T…" at bounding box center [521, 86] width 104 height 17
click at [569, 88] on select "Select Debtor 1 Only Debtor 2 Only Debtor 1 And Debtor 2 Only At Least One Of T…" at bounding box center [521, 86] width 104 height 17
select select "1"
click at [469, 78] on select "Select Debtor 1 Only Debtor 2 Only Debtor 1 And Debtor 2 Only At Least One Of T…" at bounding box center [521, 86] width 104 height 17
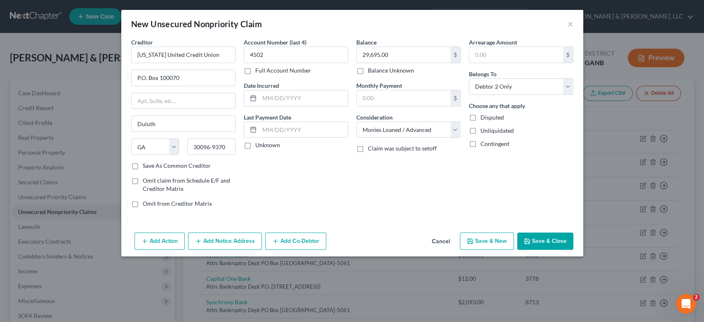
click at [545, 239] on button "Save & Close" at bounding box center [545, 241] width 56 height 17
type input "0.00"
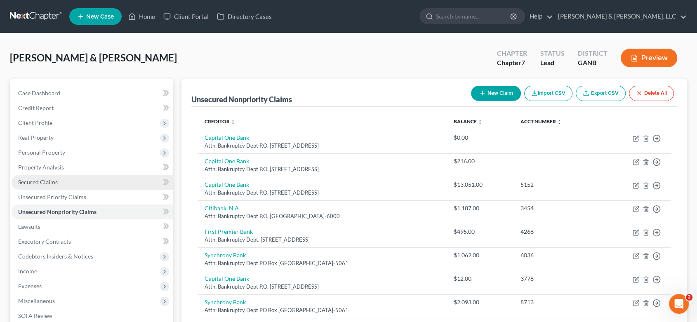
click at [53, 181] on span "Secured Claims" at bounding box center [38, 182] width 40 height 7
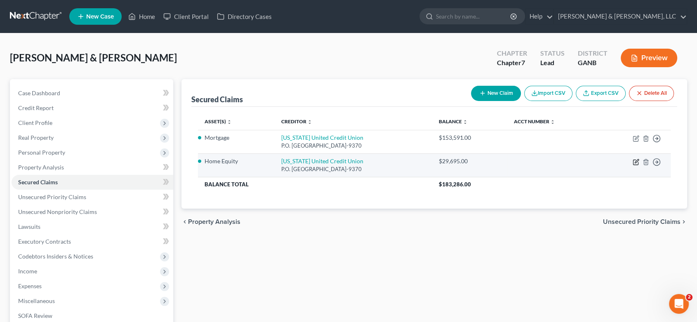
click at [635, 161] on icon "button" at bounding box center [637, 161] width 4 height 4
select select "10"
select select "0"
select select "2"
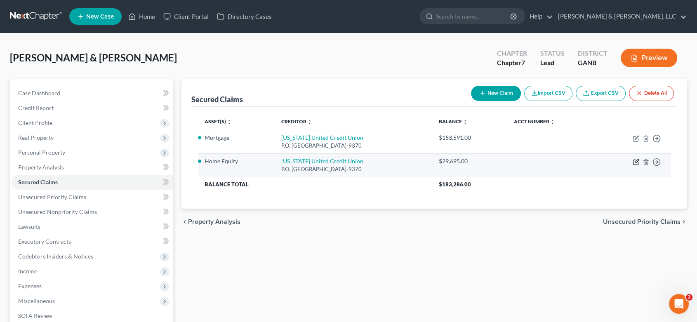
select select "0"
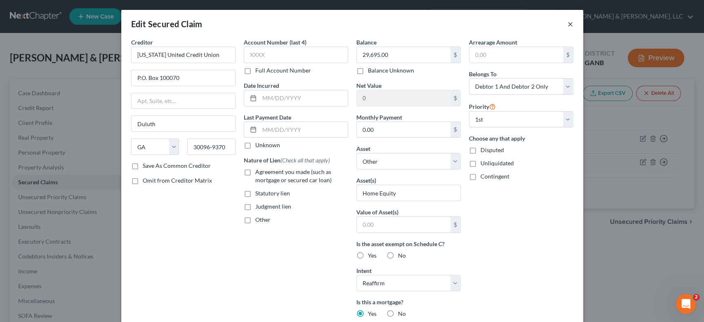
click at [568, 21] on button "×" at bounding box center [571, 24] width 6 height 10
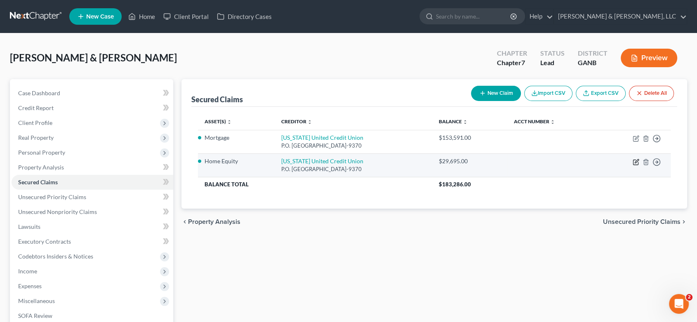
click at [636, 162] on icon "button" at bounding box center [637, 161] width 4 height 4
select select "10"
select select "0"
select select "2"
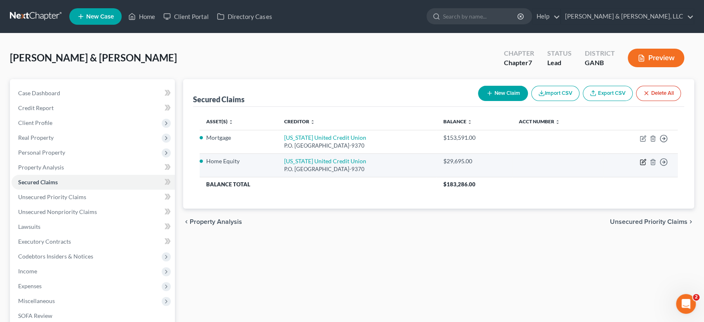
select select "0"
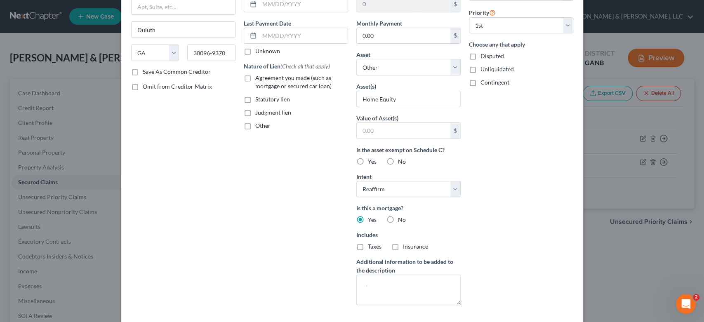
scroll to position [158, 0]
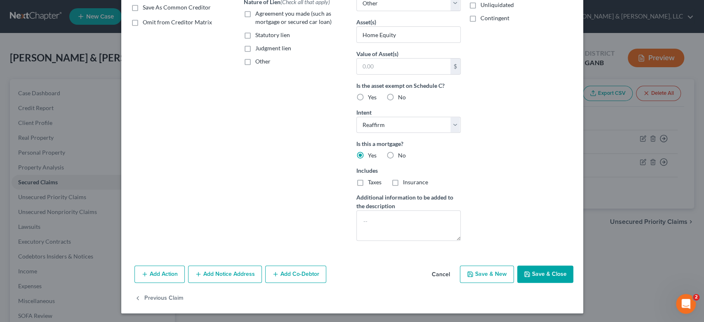
click at [545, 272] on button "Save & Close" at bounding box center [545, 274] width 56 height 17
select select
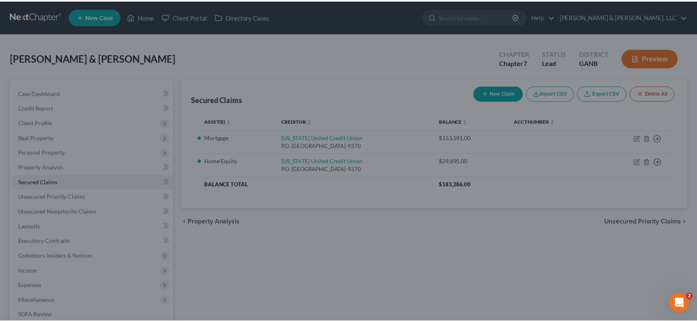
scroll to position [68, 0]
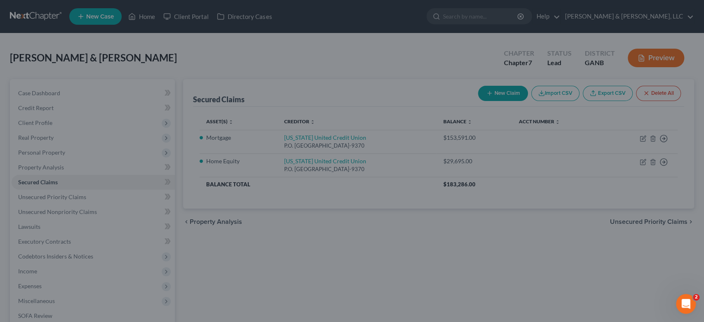
type input "0"
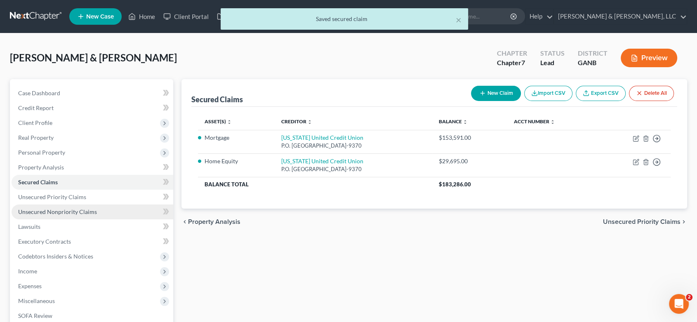
click at [60, 214] on span "Unsecured Nonpriority Claims" at bounding box center [57, 211] width 79 height 7
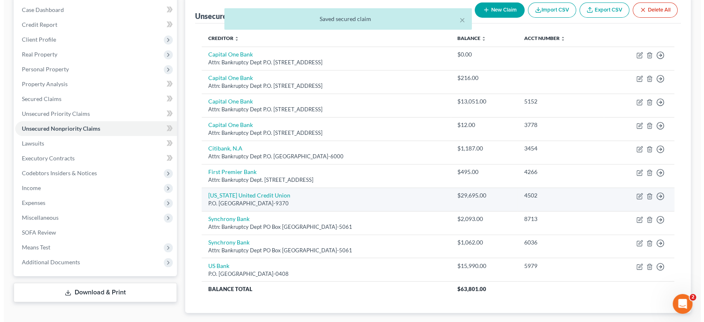
scroll to position [131, 0]
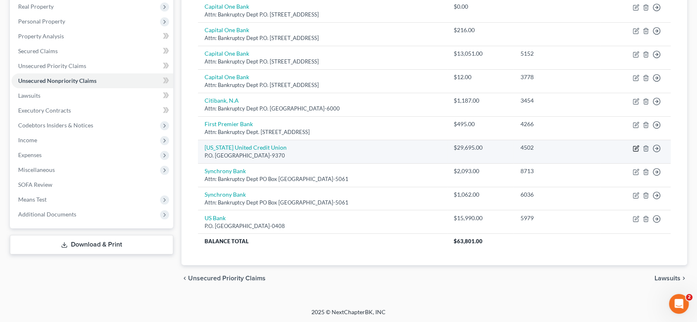
click at [636, 149] on icon "button" at bounding box center [636, 148] width 7 height 7
select select "10"
select select "1"
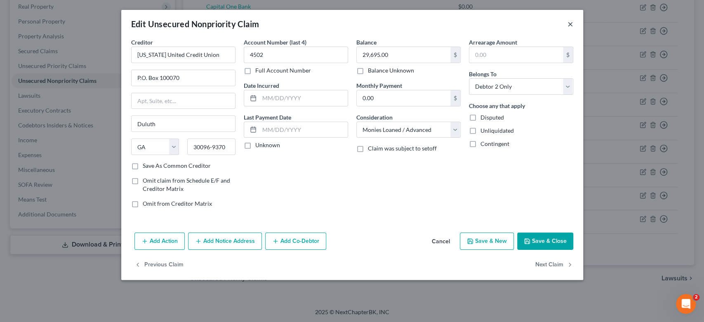
click at [571, 26] on button "×" at bounding box center [571, 24] width 6 height 10
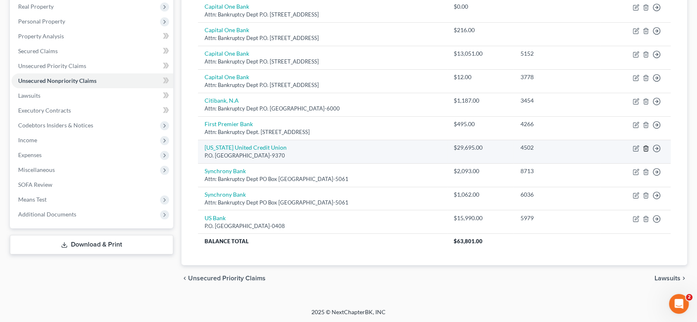
click at [646, 146] on icon "button" at bounding box center [646, 148] width 7 height 7
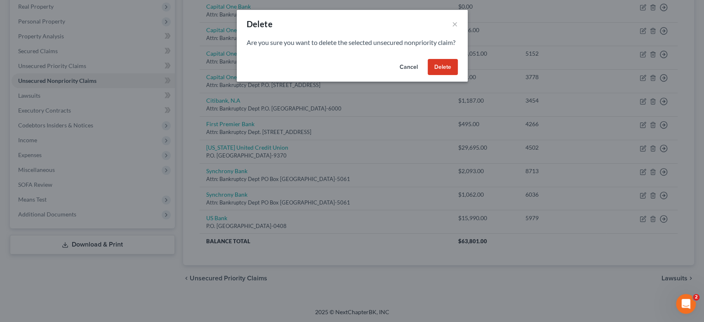
click at [449, 75] on button "Delete" at bounding box center [443, 67] width 30 height 17
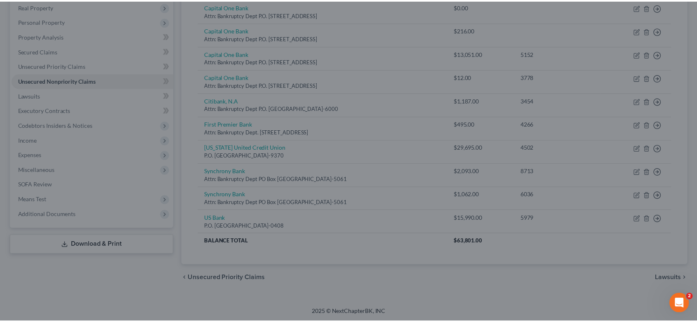
scroll to position [108, 0]
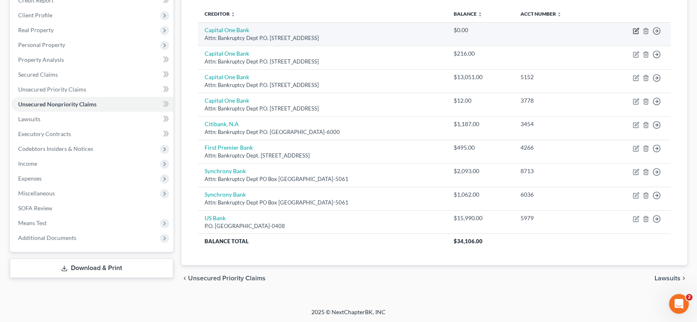
click at [637, 29] on icon "button" at bounding box center [637, 30] width 4 height 4
select select "46"
select select "2"
select select "0"
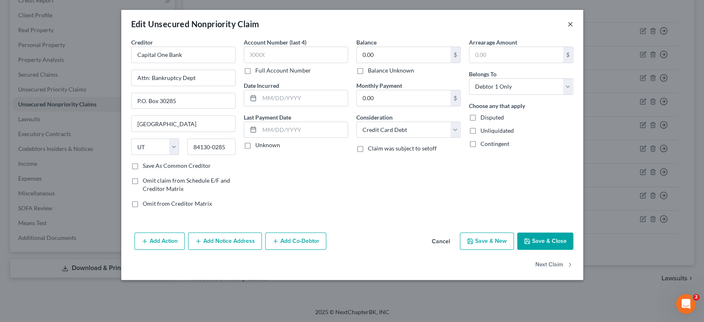
click at [568, 23] on button "×" at bounding box center [571, 24] width 6 height 10
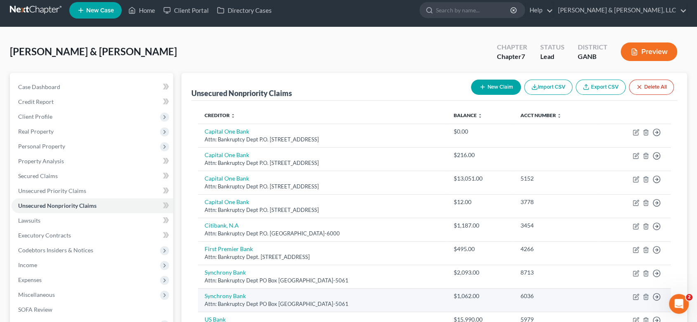
scroll to position [0, 0]
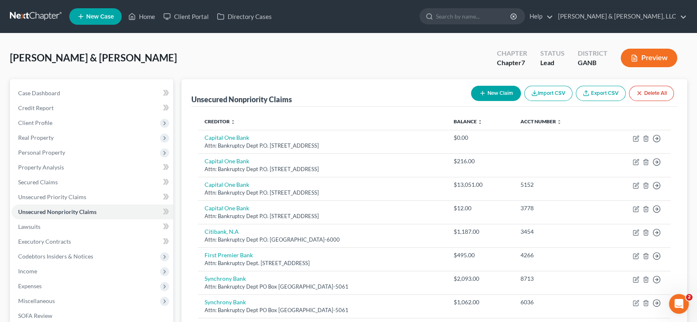
click at [500, 93] on button "New Claim" at bounding box center [496, 93] width 50 height 15
select select "2"
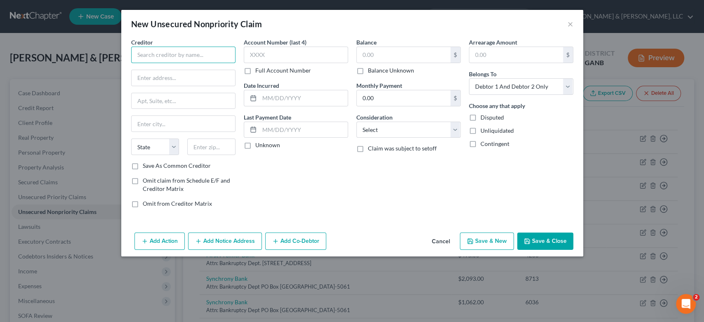
click at [193, 55] on input "text" at bounding box center [183, 55] width 104 height 17
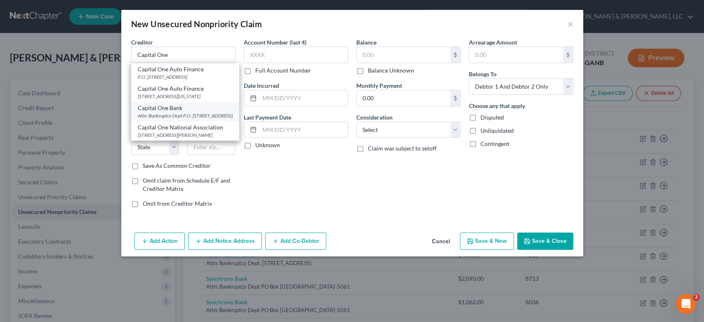
click at [187, 119] on div "Attn: Bankruptcy Dept P.O. [STREET_ADDRESS]" at bounding box center [185, 115] width 95 height 7
type input "Capital One Bank"
type input "Attn: Bankruptcy Dept"
type input "P.O. Box 30285"
type input "[GEOGRAPHIC_DATA]"
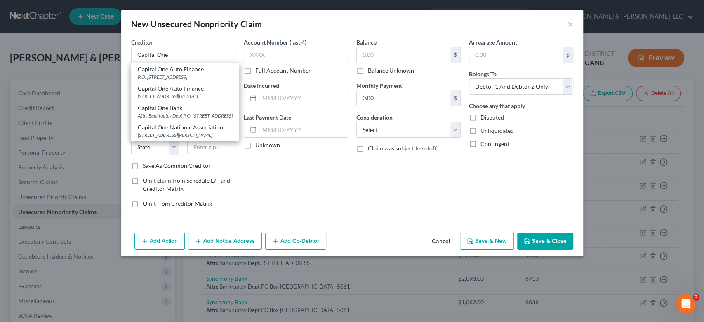
select select "46"
type input "84130-0285"
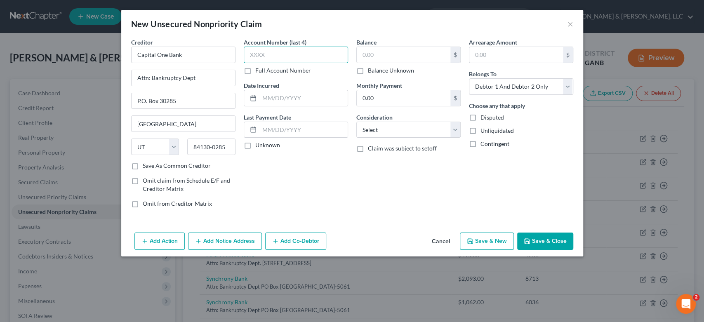
click at [296, 57] on input "text" at bounding box center [296, 55] width 104 height 17
type input "4168"
click at [384, 59] on input "text" at bounding box center [404, 55] width 94 height 16
type input "4,023.00"
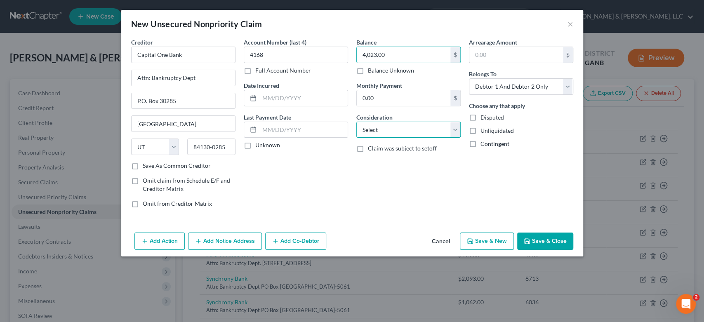
click at [456, 131] on select "Select Cable / Satellite Services Collection Agency Credit Card Debt Debt Couns…" at bounding box center [408, 130] width 104 height 17
select select "14"
click at [356, 122] on select "Select Cable / Satellite Services Collection Agency Credit Card Debt Debt Couns…" at bounding box center [408, 130] width 104 height 17
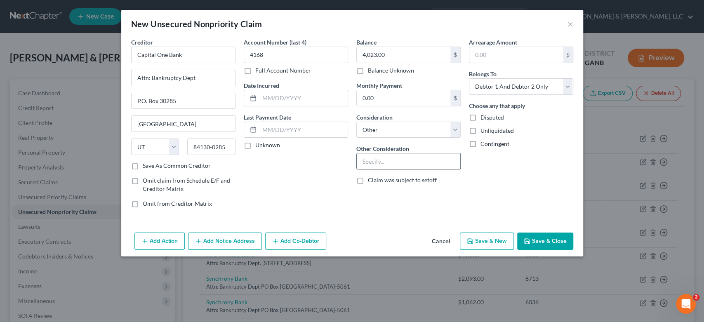
click at [384, 160] on input "text" at bounding box center [409, 161] width 104 height 16
type input "Cabela's Credit Card"
click at [564, 85] on select "Select Debtor 1 Only Debtor 2 Only Debtor 1 And Debtor 2 Only At Least One Of T…" at bounding box center [521, 86] width 104 height 17
select select "1"
click at [469, 78] on select "Select Debtor 1 Only Debtor 2 Only Debtor 1 And Debtor 2 Only At Least One Of T…" at bounding box center [521, 86] width 104 height 17
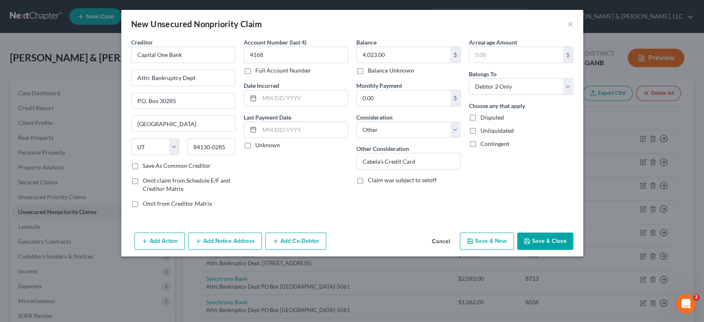
click at [492, 240] on button "Save & New" at bounding box center [487, 241] width 54 height 17
select select "2"
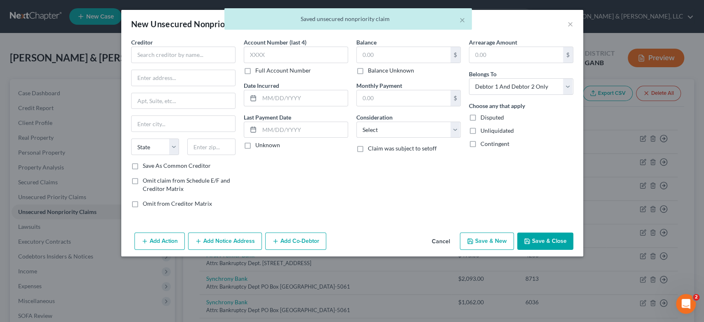
click at [570, 22] on div "× Saved unsecured nonpriority claim" at bounding box center [348, 21] width 704 height 26
drag, startPoint x: 463, startPoint y: 21, endPoint x: 483, endPoint y: 19, distance: 19.9
click at [466, 19] on div "× Saved unsecured nonpriority claim" at bounding box center [348, 18] width 248 height 21
click at [460, 19] on div "× Saved unsecured nonpriority claim" at bounding box center [348, 18] width 248 height 21
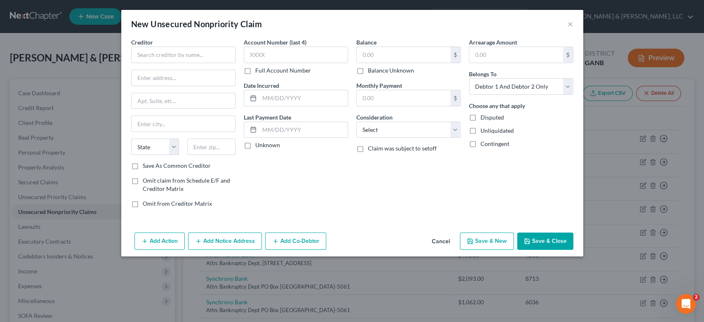
click at [624, 15] on div "New Unsecured Nonpriority Claim × Creditor * State [US_STATE] AK AR AZ [GEOGRAP…" at bounding box center [352, 161] width 704 height 322
click at [570, 22] on button "×" at bounding box center [571, 24] width 6 height 10
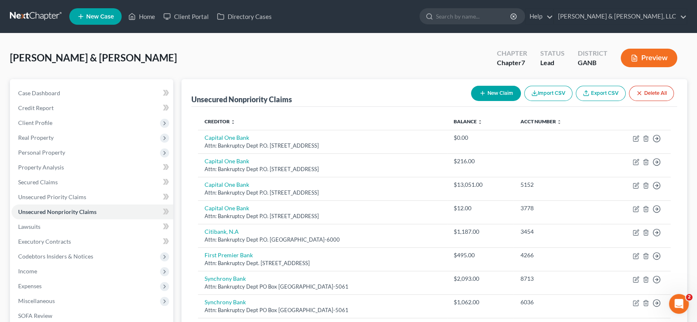
click at [490, 92] on button "New Claim" at bounding box center [496, 93] width 50 height 15
select select "2"
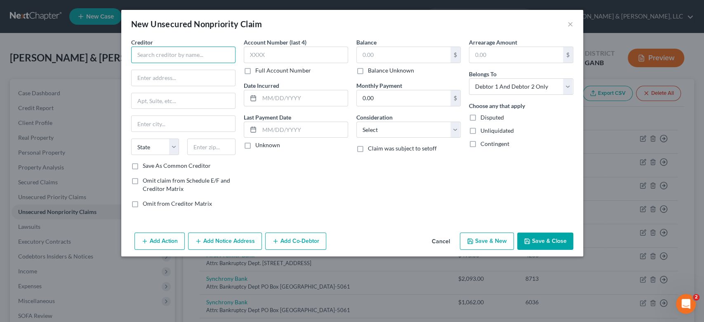
click at [149, 54] on input "text" at bounding box center [183, 55] width 104 height 17
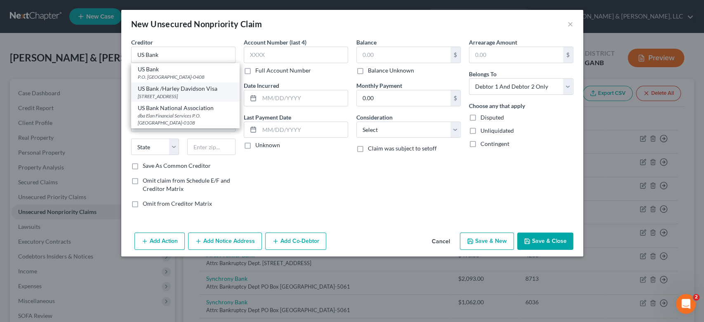
click at [203, 100] on div "[STREET_ADDRESS]" at bounding box center [185, 96] width 95 height 7
type input "US Bank /Harley Davidson Visa"
type input "[STREET_ADDRESS]"
type input "[GEOGRAPHIC_DATA]"
select select "24"
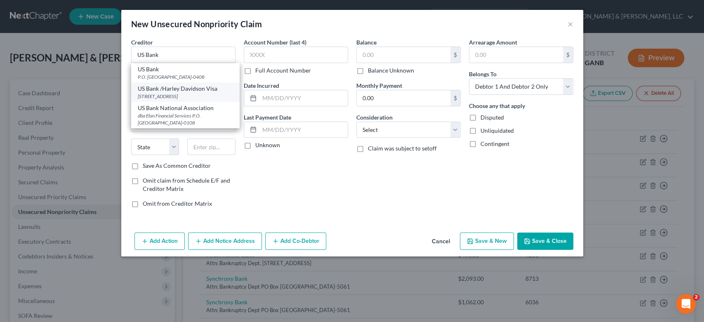
type input "55402"
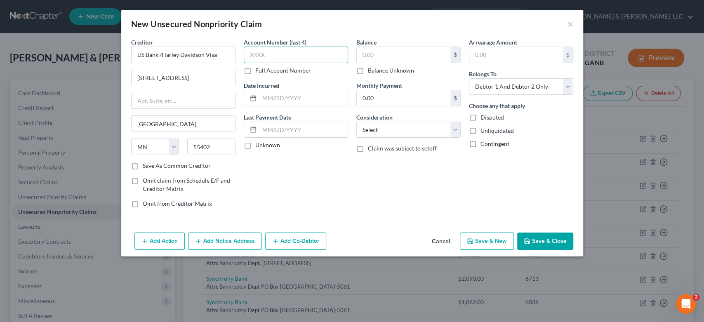
click at [295, 52] on input "text" at bounding box center [296, 55] width 104 height 17
type input "7721"
click at [389, 53] on input "text" at bounding box center [404, 55] width 94 height 16
type input "3,513.00"
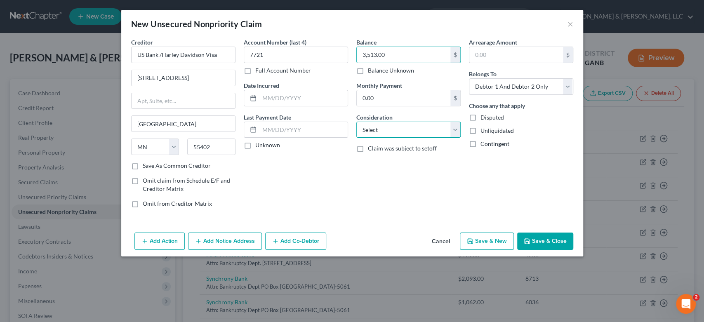
click at [454, 128] on select "Select Cable / Satellite Services Collection Agency Credit Card Debt Debt Couns…" at bounding box center [408, 130] width 104 height 17
select select "2"
click at [356, 122] on select "Select Cable / Satellite Services Collection Agency Credit Card Debt Debt Couns…" at bounding box center [408, 130] width 104 height 17
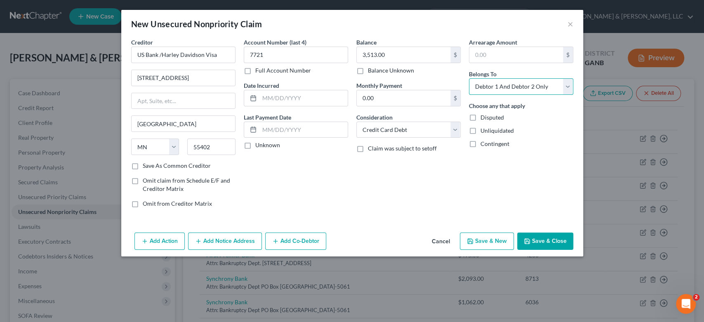
click at [566, 85] on select "Select Debtor 1 Only Debtor 2 Only Debtor 1 And Debtor 2 Only At Least One Of T…" at bounding box center [521, 86] width 104 height 17
select select "1"
click at [469, 78] on select "Select Debtor 1 Only Debtor 2 Only Debtor 1 And Debtor 2 Only At Least One Of T…" at bounding box center [521, 86] width 104 height 17
click at [497, 242] on button "Save & New" at bounding box center [487, 241] width 54 height 17
select select "2"
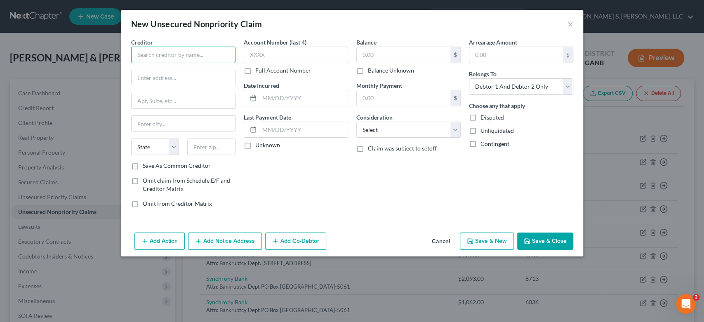
click at [173, 50] on input "text" at bounding box center [183, 55] width 104 height 17
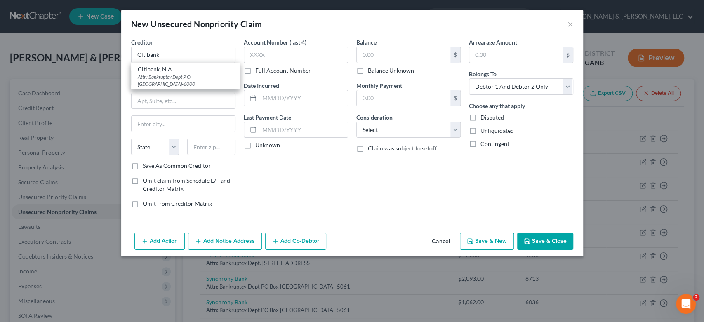
click at [178, 79] on div "Attn: Bankruptcy Dept P.O. [GEOGRAPHIC_DATA]-6000" at bounding box center [185, 80] width 95 height 14
type input "Citibank, N.A"
type input "Attn: Bankruptcy Dept"
type input "P.O. Box 6000"
type input "[GEOGRAPHIC_DATA]"
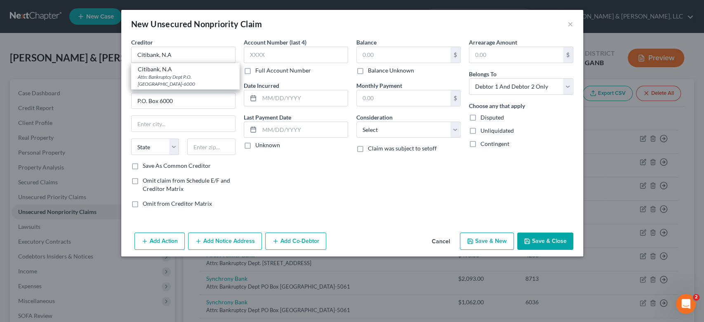
select select "43"
type input "57117-6000"
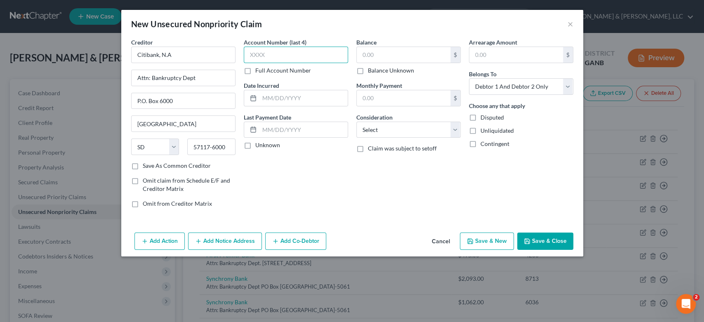
click at [282, 57] on input "text" at bounding box center [296, 55] width 104 height 17
type input "6077"
click at [389, 57] on input "text" at bounding box center [404, 55] width 94 height 16
type input "3,647.00"
click at [453, 128] on select "Select Cable / Satellite Services Collection Agency Credit Card Debt Debt Couns…" at bounding box center [408, 130] width 104 height 17
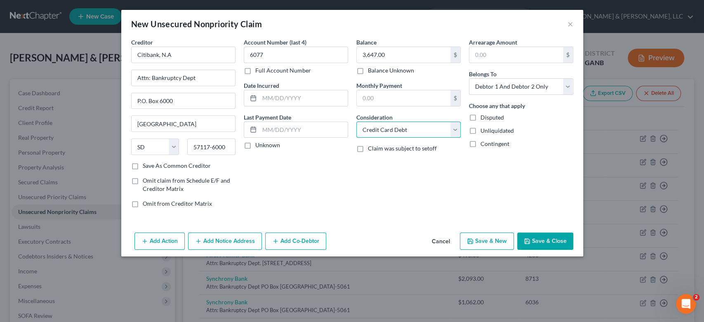
click at [356, 122] on select "Select Cable / Satellite Services Collection Agency Credit Card Debt Debt Couns…" at bounding box center [408, 130] width 104 height 17
click at [455, 130] on select "Select Cable / Satellite Services Collection Agency Credit Card Debt Debt Couns…" at bounding box center [408, 130] width 104 height 17
select select "14"
click at [356, 122] on select "Select Cable / Satellite Services Collection Agency Credit Card Debt Debt Couns…" at bounding box center [408, 130] width 104 height 17
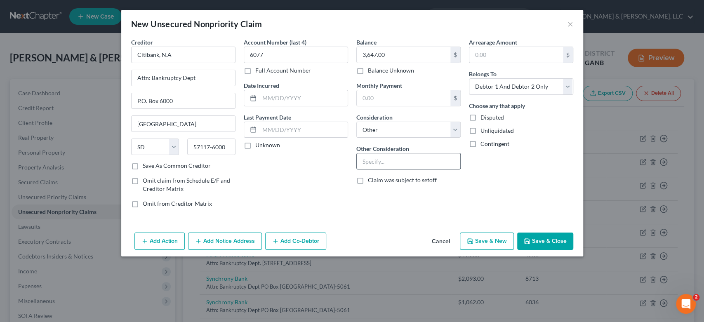
click at [375, 160] on input "text" at bounding box center [409, 161] width 104 height 16
type input "Best Buy Credit Card"
click at [570, 88] on select "Select Debtor 1 Only Debtor 2 Only Debtor 1 And Debtor 2 Only At Least One Of T…" at bounding box center [521, 86] width 104 height 17
select select "1"
click at [469, 78] on select "Select Debtor 1 Only Debtor 2 Only Debtor 1 And Debtor 2 Only At Least One Of T…" at bounding box center [521, 86] width 104 height 17
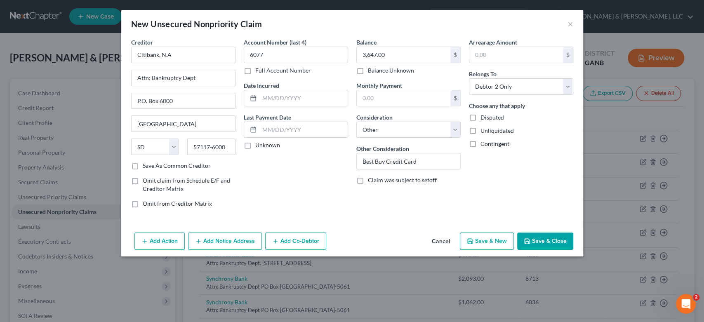
click at [500, 238] on button "Save & New" at bounding box center [487, 241] width 54 height 17
select select "2"
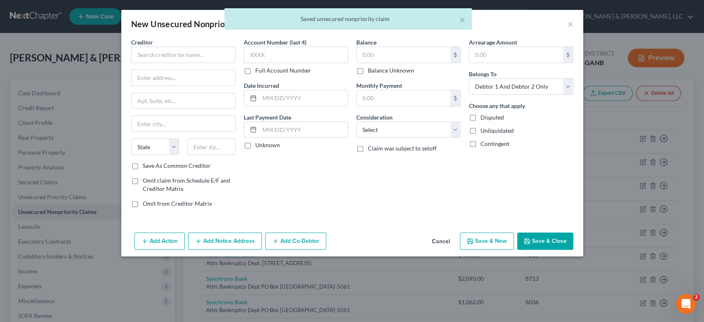
type input "0.00"
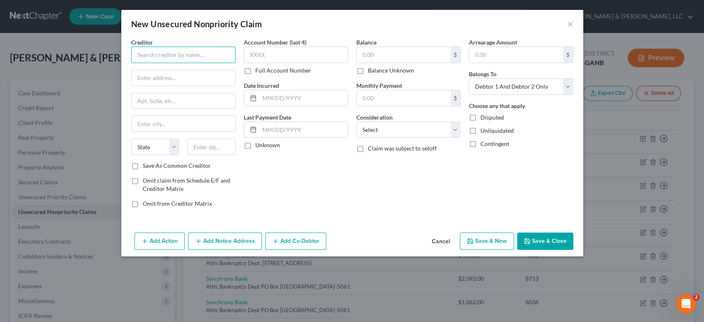
click at [169, 59] on input "text" at bounding box center [183, 55] width 104 height 17
click at [568, 22] on button "×" at bounding box center [571, 24] width 6 height 10
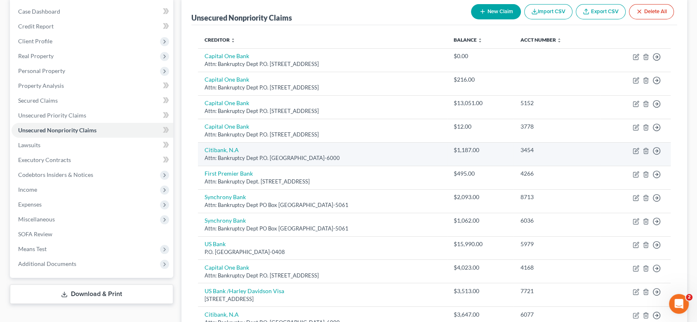
scroll to position [46, 0]
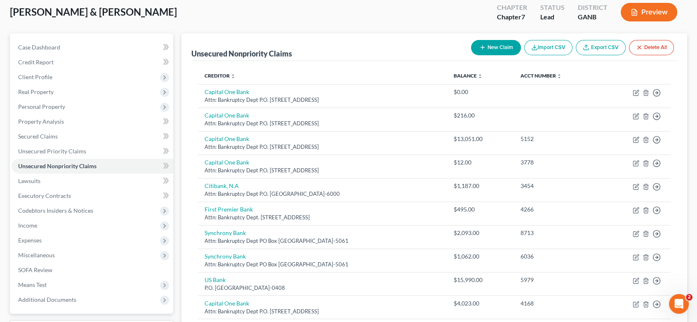
click at [498, 45] on button "New Claim" at bounding box center [496, 47] width 50 height 15
select select "2"
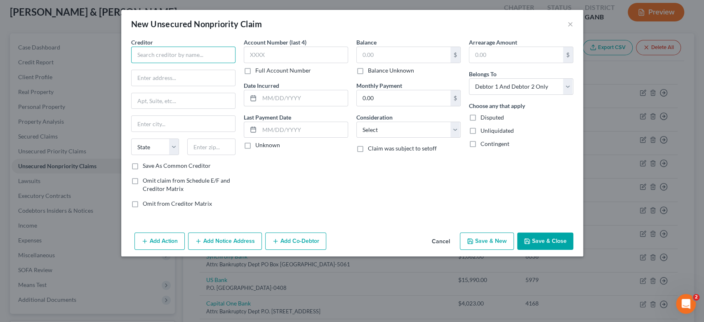
click at [163, 59] on input "text" at bounding box center [183, 55] width 104 height 17
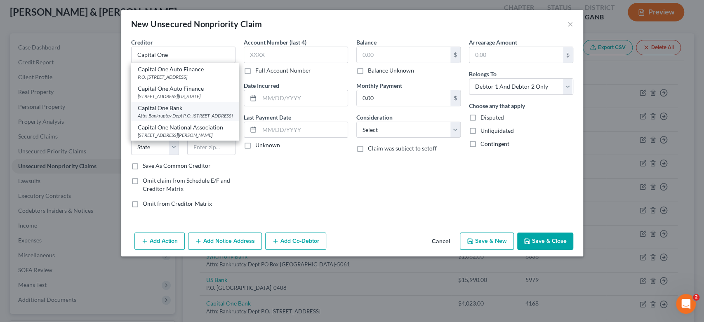
click at [170, 119] on div "Attn: Bankruptcy Dept P.O. [STREET_ADDRESS]" at bounding box center [185, 115] width 95 height 7
type input "Capital One Bank"
type input "Attn: Bankruptcy Dept"
type input "P.O. Box 30285"
type input "[GEOGRAPHIC_DATA]"
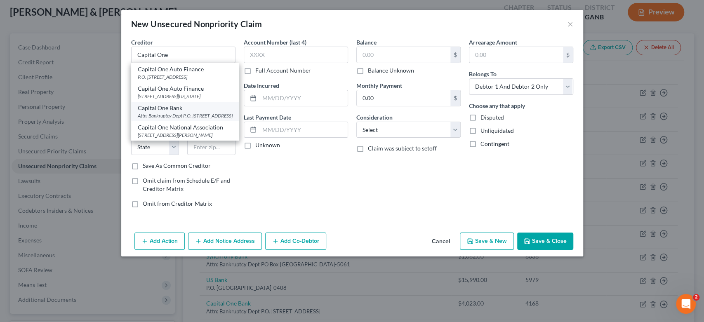
select select "46"
type input "84130-0285"
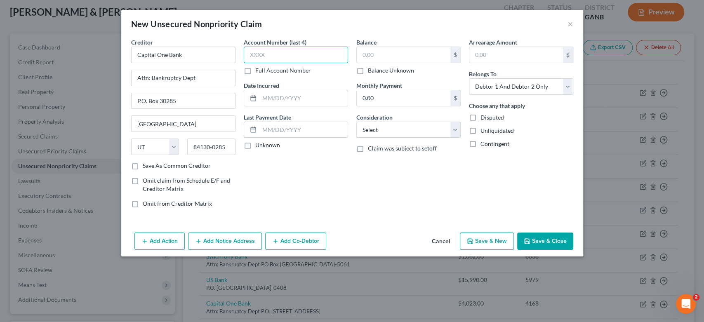
click at [277, 55] on input "text" at bounding box center [296, 55] width 104 height 17
type input "8832"
click at [380, 58] on input "text" at bounding box center [404, 55] width 94 height 16
type input "3,308.00"
click at [459, 131] on select "Select Cable / Satellite Services Collection Agency Credit Card Debt Debt Couns…" at bounding box center [408, 130] width 104 height 17
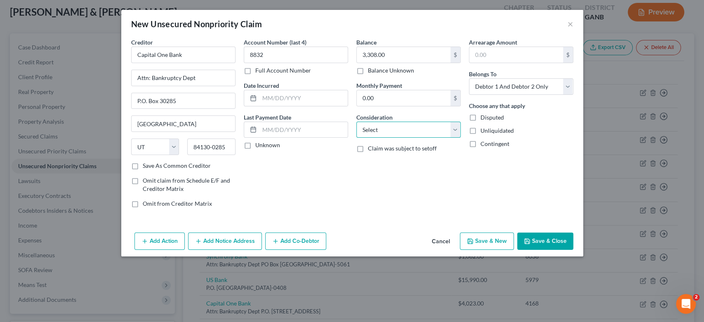
select select "2"
click at [356, 122] on select "Select Cable / Satellite Services Collection Agency Credit Card Debt Debt Couns…" at bounding box center [408, 130] width 104 height 17
click at [566, 83] on select "Select Debtor 1 Only Debtor 2 Only Debtor 1 And Debtor 2 Only At Least One Of T…" at bounding box center [521, 86] width 104 height 17
select select "1"
click at [469, 78] on select "Select Debtor 1 Only Debtor 2 Only Debtor 1 And Debtor 2 Only At Least One Of T…" at bounding box center [521, 86] width 104 height 17
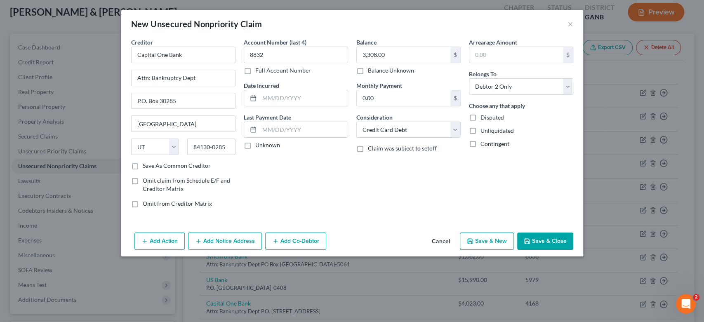
click at [496, 241] on button "Save & New" at bounding box center [487, 241] width 54 height 17
select select "2"
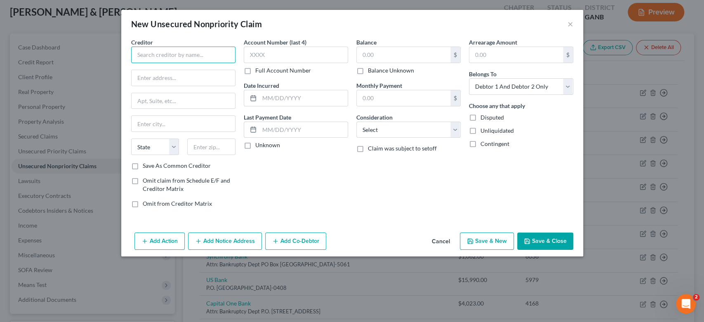
click at [183, 54] on input "text" at bounding box center [183, 55] width 104 height 17
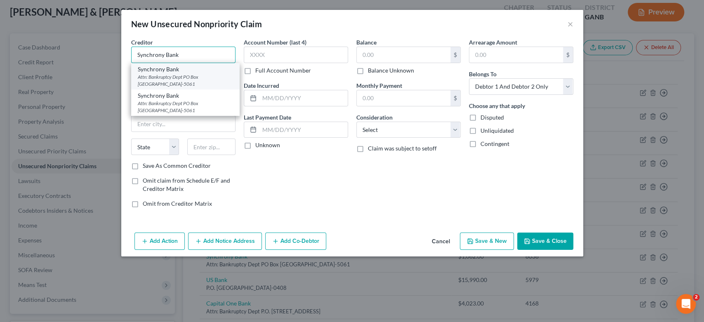
type input "Synchrony Bank"
drag, startPoint x: 187, startPoint y: 77, endPoint x: 211, endPoint y: 69, distance: 25.2
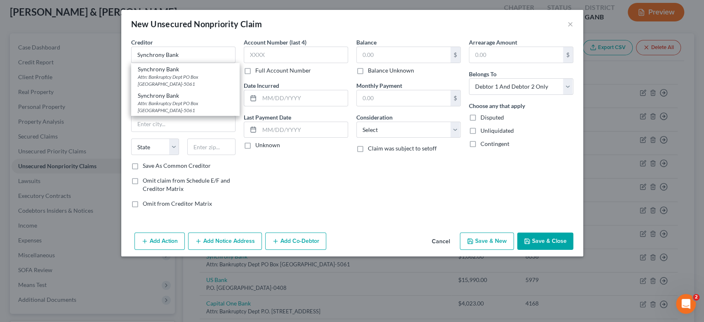
click at [187, 76] on div "Attn: Bankruptcy Dept PO Box [GEOGRAPHIC_DATA]-5061" at bounding box center [185, 80] width 95 height 14
type input "Attn: Bankruptcy Dept"
type input "PO Box 965061"
type input "Orlando"
select select "9"
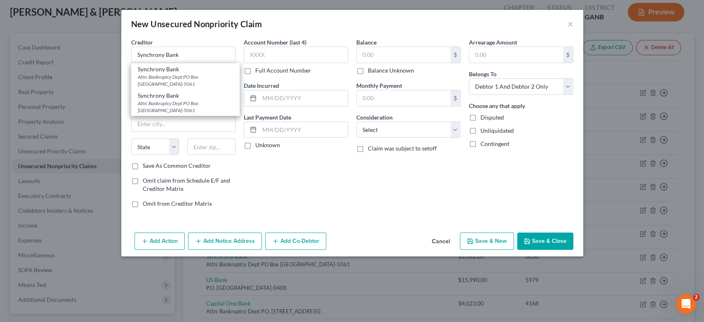
type input "32896-5061"
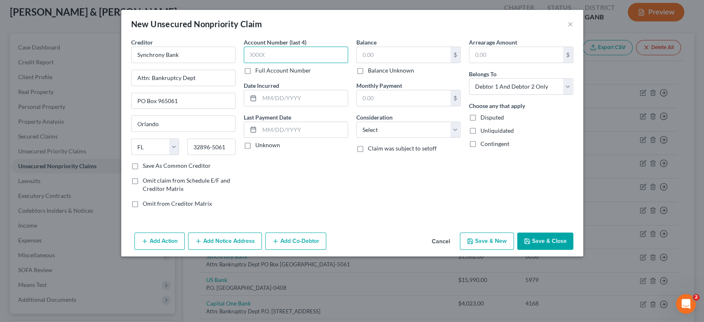
click at [282, 53] on input "text" at bounding box center [296, 55] width 104 height 17
type input "6716"
click at [395, 59] on input "text" at bounding box center [404, 55] width 94 height 16
type input "758.00"
click at [453, 126] on select "Select Cable / Satellite Services Collection Agency Credit Card Debt Debt Couns…" at bounding box center [408, 130] width 104 height 17
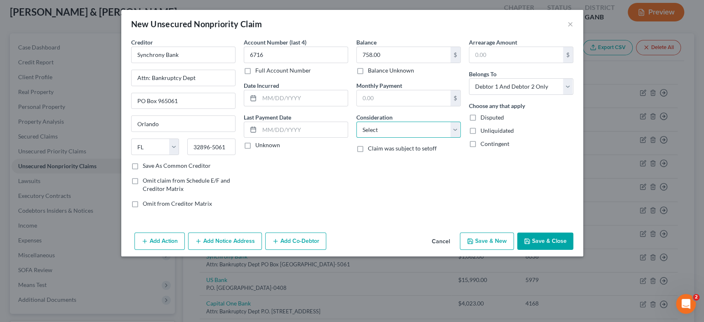
select select "14"
click at [356, 122] on select "Select Cable / Satellite Services Collection Agency Credit Card Debt Debt Couns…" at bounding box center [408, 130] width 104 height 17
click at [372, 161] on input "text" at bounding box center [409, 161] width 104 height 16
click at [397, 161] on input "Home" at bounding box center [409, 161] width 104 height 16
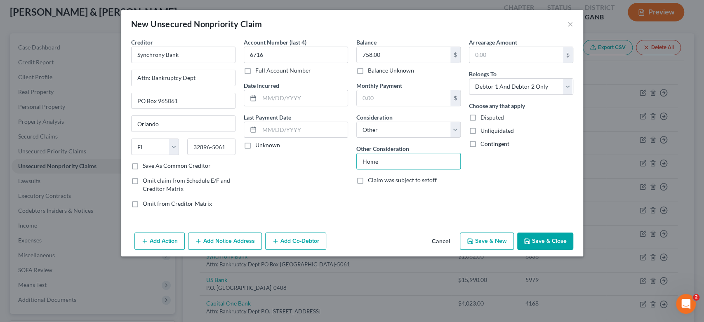
drag, startPoint x: 389, startPoint y: 161, endPoint x: 339, endPoint y: 167, distance: 50.7
click at [339, 167] on div "Creditor * Synchrony Bank Attn: Bankruptcy Dept PO Box 965061 [GEOGRAPHIC_DATA]…" at bounding box center [352, 126] width 450 height 177
type input "Credit cArd"
click at [567, 86] on select "Select Debtor 1 Only Debtor 2 Only Debtor 1 And Debtor 2 Only At Least One Of T…" at bounding box center [521, 86] width 104 height 17
select select "1"
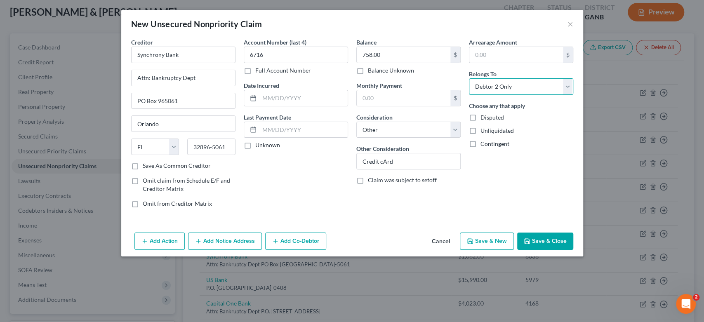
click at [469, 78] on select "Select Debtor 1 Only Debtor 2 Only Debtor 1 And Debtor 2 Only At Least One Of T…" at bounding box center [521, 86] width 104 height 17
click at [495, 239] on button "Save & New" at bounding box center [487, 241] width 54 height 17
select select "2"
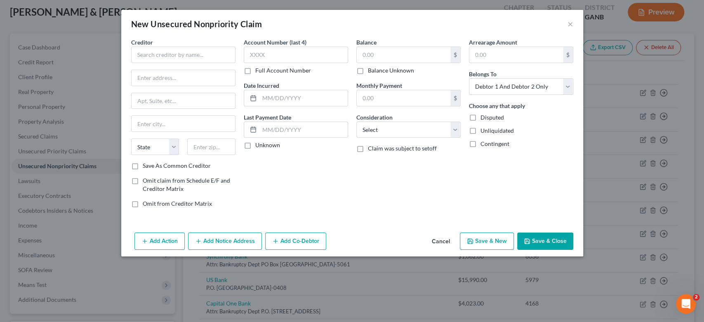
type input "0.00"
click at [570, 21] on button "×" at bounding box center [571, 24] width 6 height 10
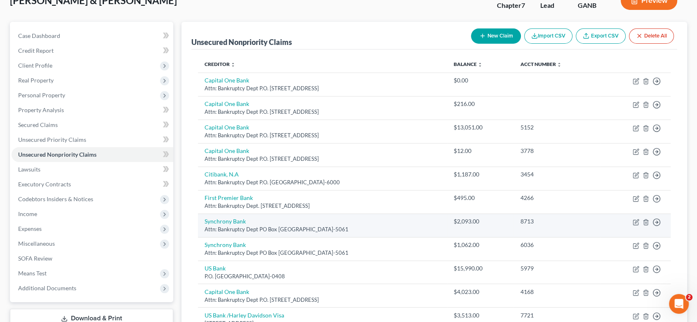
scroll to position [42, 0]
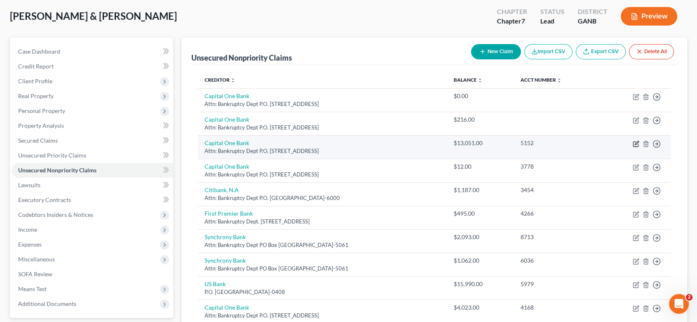
click at [637, 143] on icon "button" at bounding box center [636, 144] width 7 height 7
select select "46"
select select "2"
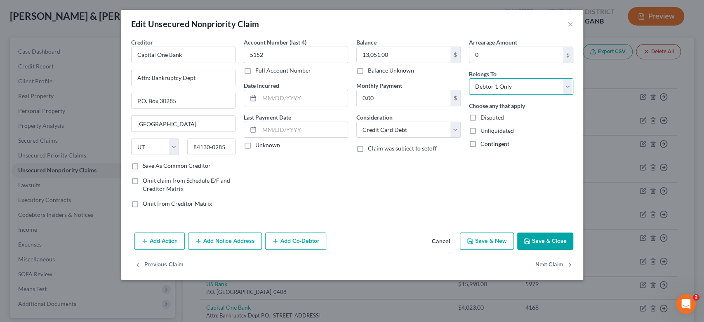
click at [564, 87] on select "Select Debtor 1 Only Debtor 2 Only Debtor 1 And Debtor 2 Only At Least One Of T…" at bounding box center [521, 86] width 104 height 17
select select "2"
click at [469, 78] on select "Select Debtor 1 Only Debtor 2 Only Debtor 1 And Debtor 2 Only At Least One Of T…" at bounding box center [521, 86] width 104 height 17
click at [530, 242] on icon "button" at bounding box center [527, 241] width 7 height 7
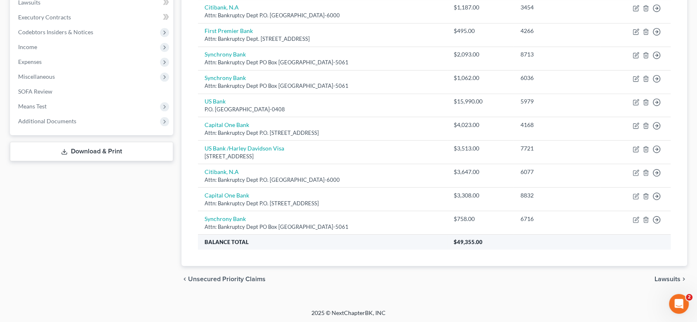
scroll to position [225, 0]
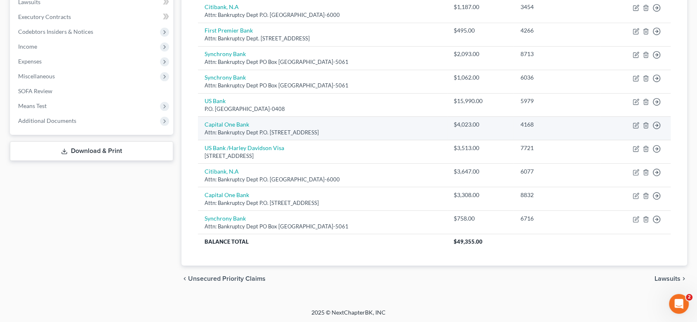
click at [565, 125] on div "4168" at bounding box center [556, 124] width 73 height 8
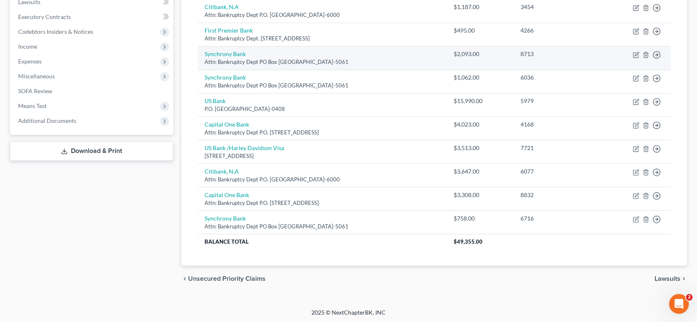
click at [539, 52] on div "8713" at bounding box center [556, 54] width 73 height 8
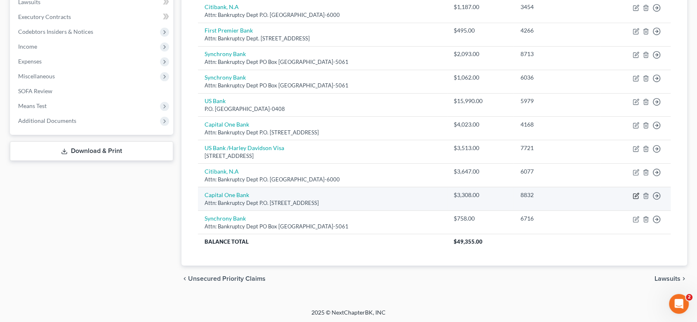
click at [637, 194] on icon "button" at bounding box center [637, 195] width 4 height 4
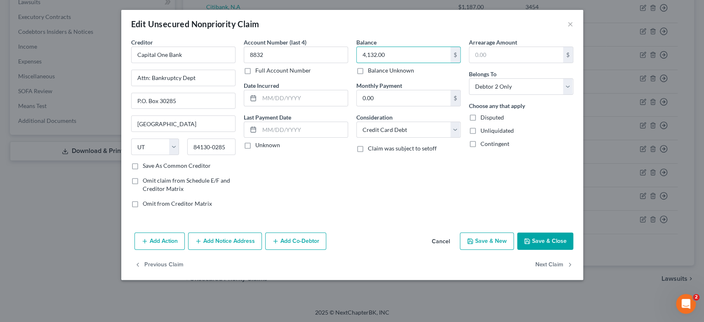
click at [526, 241] on polyline "button" at bounding box center [527, 242] width 3 height 2
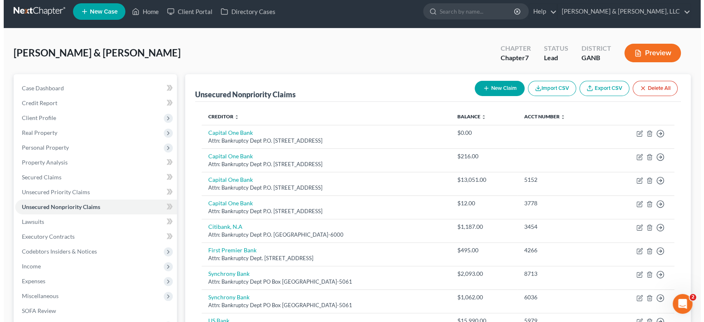
scroll to position [0, 0]
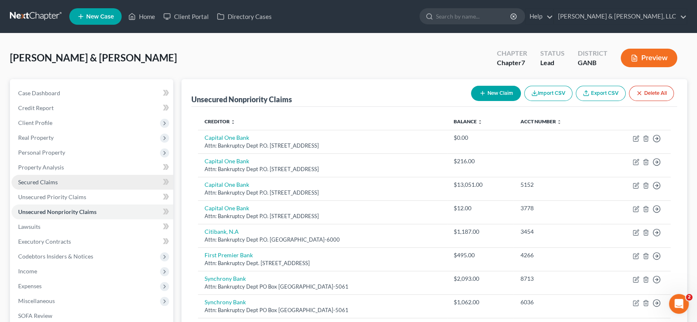
click at [38, 186] on link "Secured Claims" at bounding box center [93, 182] width 162 height 15
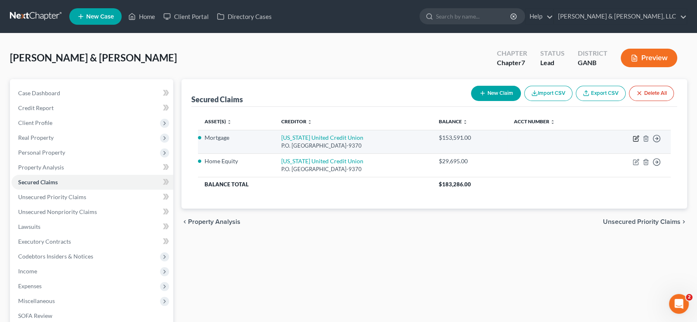
click at [637, 137] on icon "button" at bounding box center [636, 138] width 7 height 7
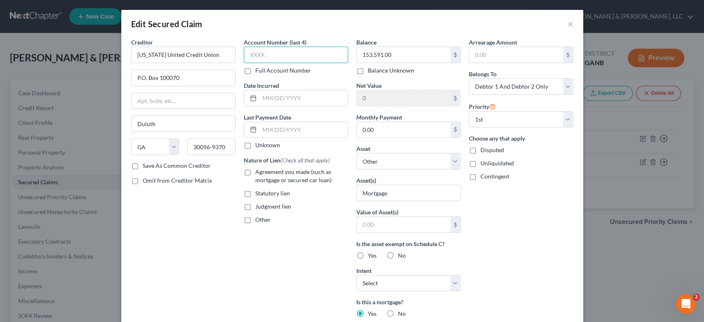
click at [285, 54] on input "text" at bounding box center [296, 55] width 104 height 17
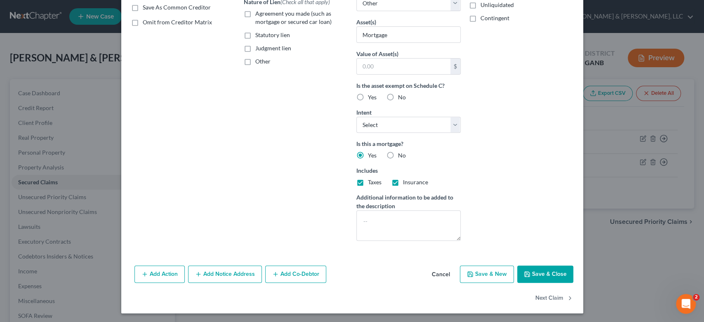
click at [535, 273] on button "Save & Close" at bounding box center [545, 274] width 56 height 17
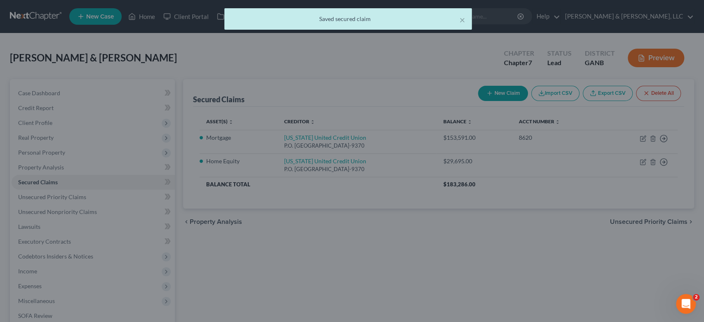
scroll to position [68, 0]
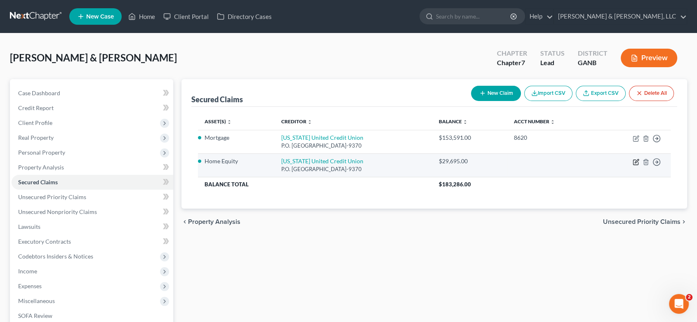
click at [635, 160] on icon "button" at bounding box center [636, 162] width 7 height 7
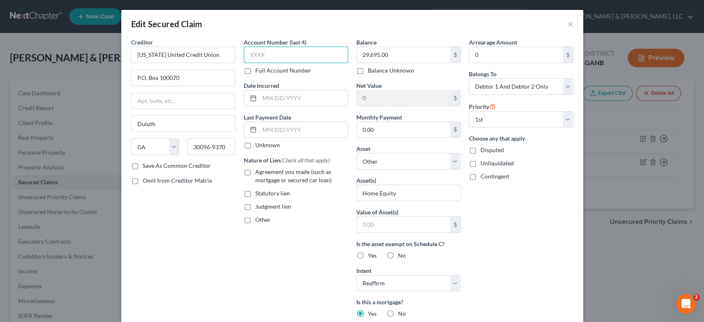
click at [286, 54] on input "text" at bounding box center [296, 55] width 104 height 17
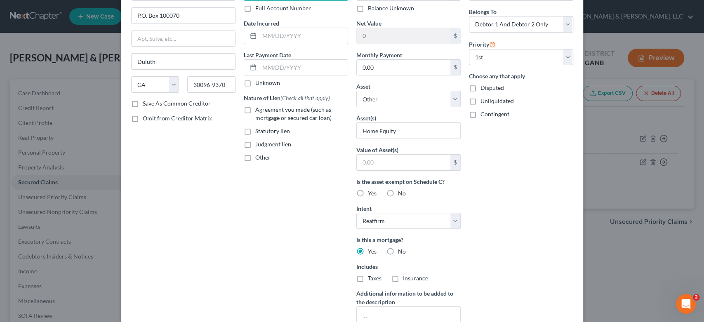
scroll to position [158, 0]
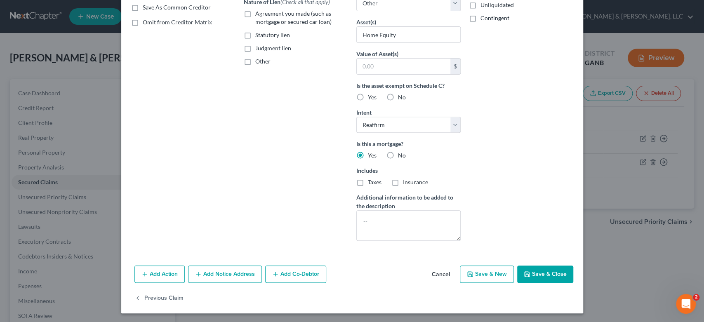
click at [542, 276] on button "Save & Close" at bounding box center [545, 274] width 56 height 17
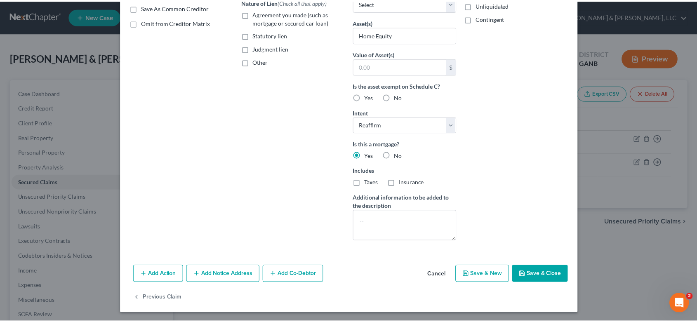
scroll to position [68, 0]
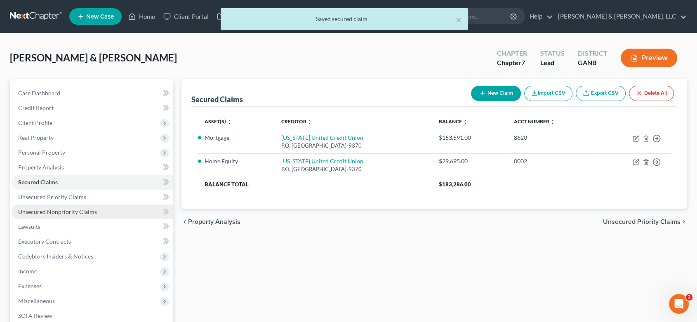
click at [54, 210] on span "Unsecured Nonpriority Claims" at bounding box center [57, 211] width 79 height 7
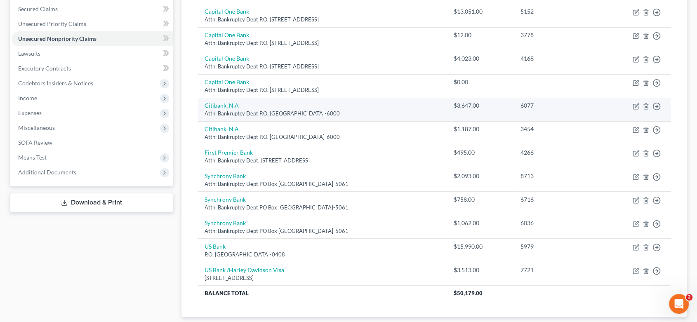
scroll to position [183, 0]
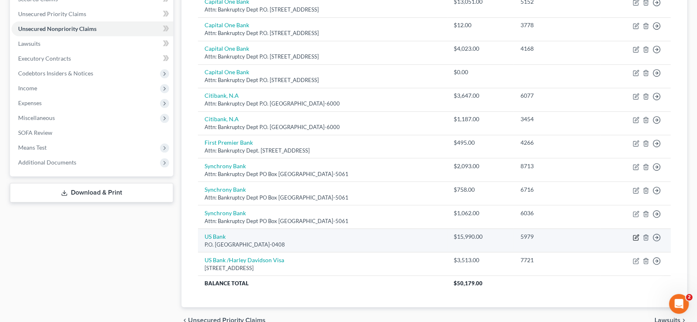
click at [634, 235] on icon "button" at bounding box center [635, 237] width 5 height 5
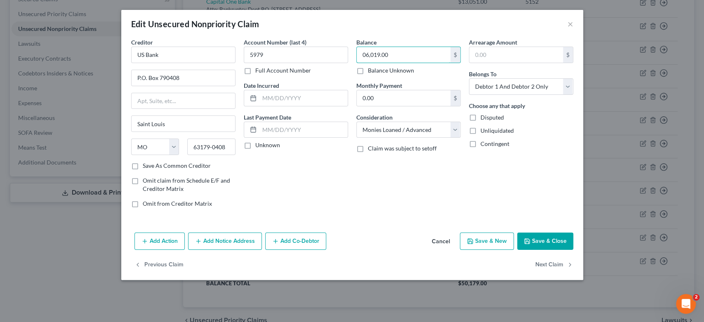
drag, startPoint x: 394, startPoint y: 56, endPoint x: 314, endPoint y: 68, distance: 81.3
click at [314, 68] on div "Creditor * US Bank P.O. Box 790408 [GEOGRAPHIC_DATA] [US_STATE] AK AR AZ CA CO …" at bounding box center [352, 126] width 450 height 177
click at [572, 24] on button "×" at bounding box center [571, 24] width 6 height 10
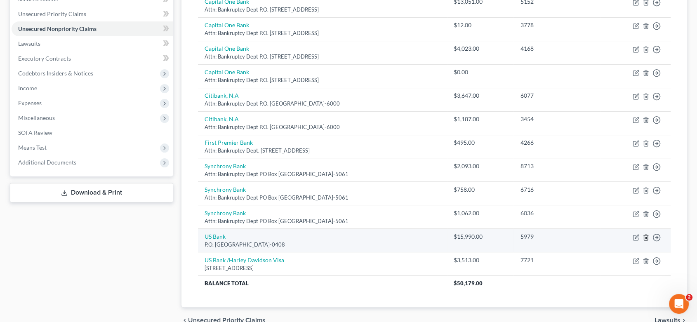
click at [646, 237] on line "button" at bounding box center [646, 238] width 0 height 2
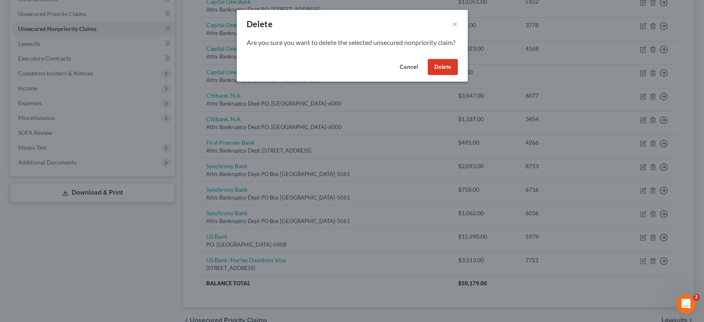
click at [438, 72] on button "Delete" at bounding box center [443, 67] width 30 height 17
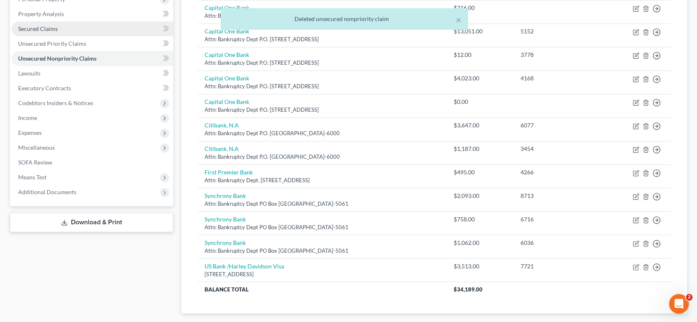
scroll to position [137, 0]
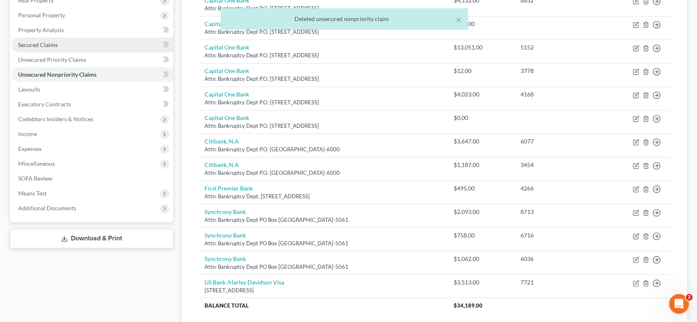
click at [57, 42] on link "Secured Claims" at bounding box center [93, 45] width 162 height 15
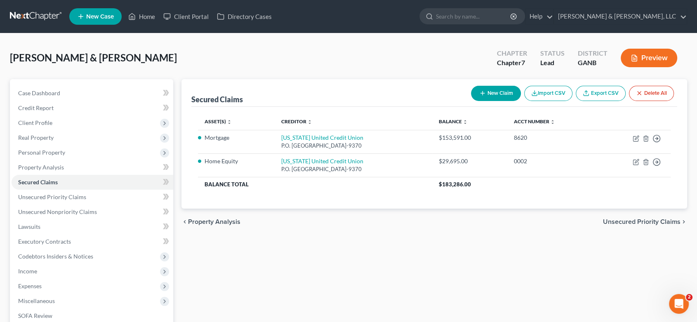
click at [488, 91] on button "New Claim" at bounding box center [496, 93] width 50 height 15
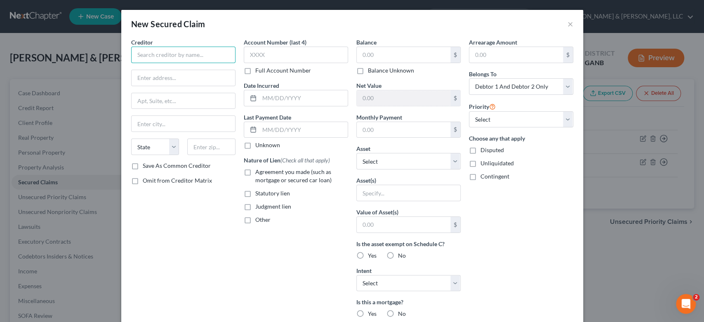
click at [199, 56] on input "text" at bounding box center [183, 55] width 104 height 17
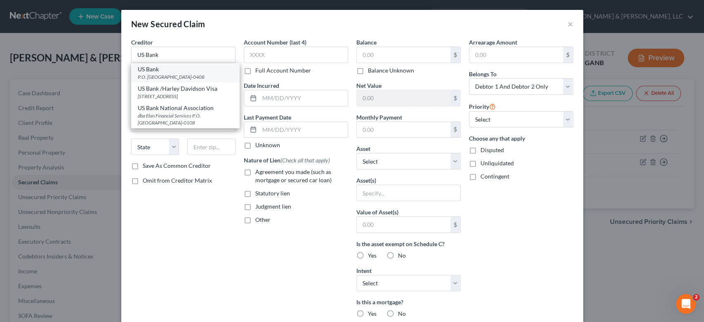
click at [181, 80] on div "P.O. [GEOGRAPHIC_DATA]-0408" at bounding box center [185, 76] width 95 height 7
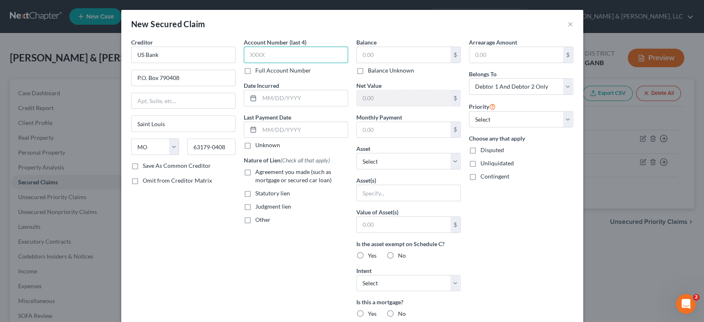
click at [295, 53] on input "text" at bounding box center [296, 55] width 104 height 17
click at [388, 49] on input "text" at bounding box center [404, 55] width 94 height 16
drag, startPoint x: 386, startPoint y: 60, endPoint x: 389, endPoint y: 56, distance: 5.6
click at [389, 56] on input "text" at bounding box center [404, 55] width 94 height 16
click at [389, 55] on input "text" at bounding box center [404, 55] width 94 height 16
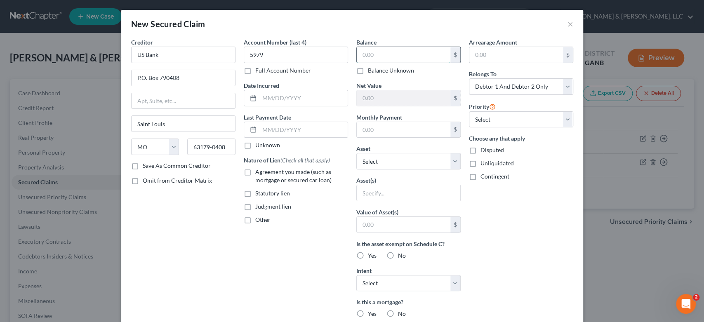
click at [400, 54] on input "text" at bounding box center [404, 55] width 94 height 16
click at [400, 193] on input "text" at bounding box center [409, 193] width 104 height 16
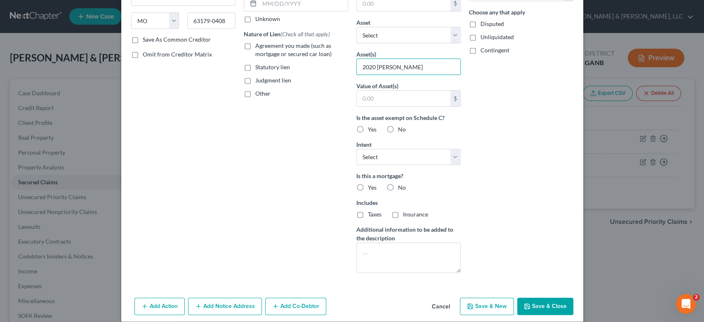
scroll to position [135, 0]
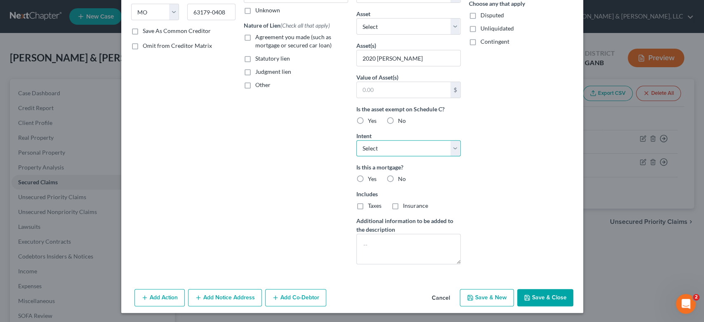
click at [450, 148] on select "Select Surrender Redeem Reaffirm Avoid Other" at bounding box center [408, 148] width 104 height 17
click at [356, 140] on select "Select Surrender Redeem Reaffirm Avoid Other" at bounding box center [408, 148] width 104 height 17
click at [398, 178] on label "No" at bounding box center [402, 179] width 8 height 8
click at [401, 178] on input "No" at bounding box center [403, 177] width 5 height 5
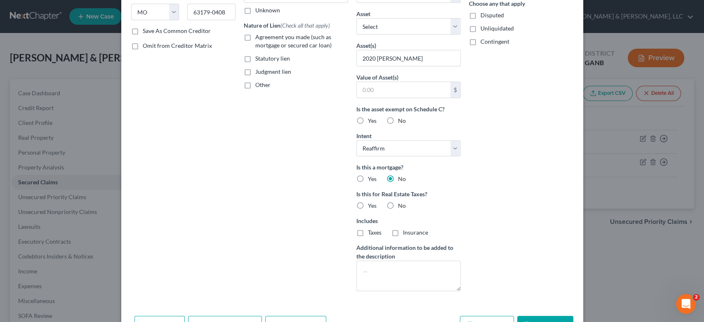
click at [537, 318] on button "Save & Close" at bounding box center [545, 324] width 56 height 17
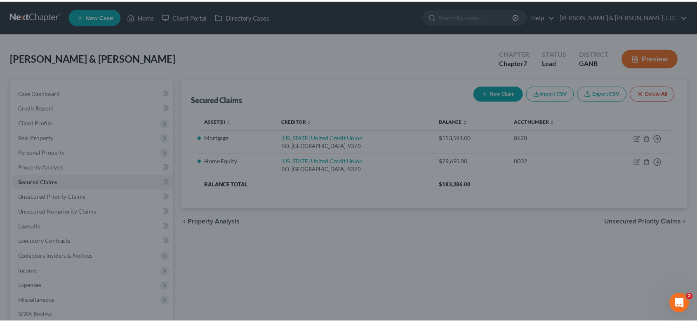
scroll to position [0, 0]
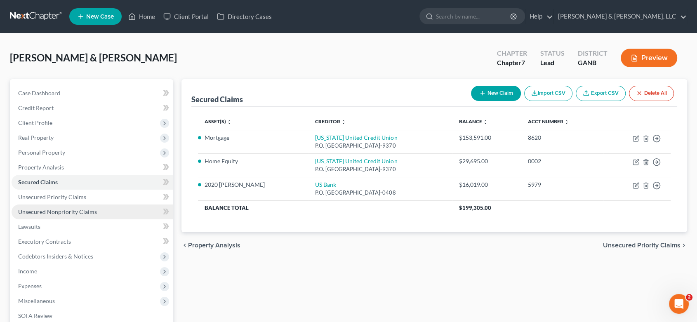
click at [71, 210] on span "Unsecured Nonpriority Claims" at bounding box center [57, 211] width 79 height 7
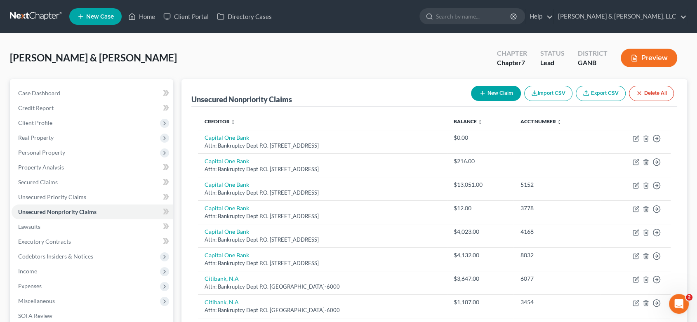
click at [493, 90] on button "New Claim" at bounding box center [496, 93] width 50 height 15
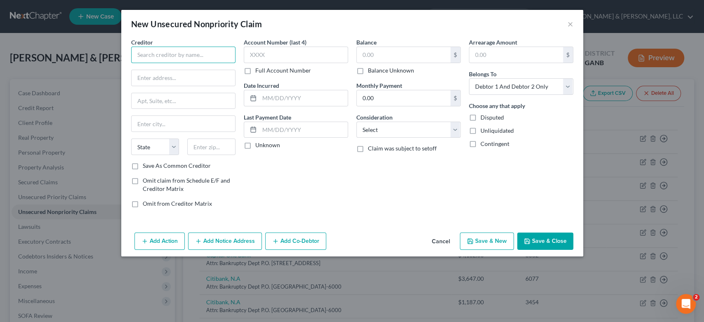
click at [175, 53] on input "text" at bounding box center [183, 55] width 104 height 17
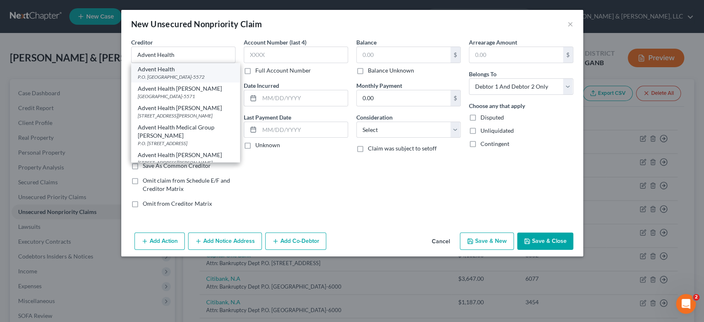
click at [165, 74] on div "P.O. [GEOGRAPHIC_DATA]-5572" at bounding box center [185, 76] width 95 height 7
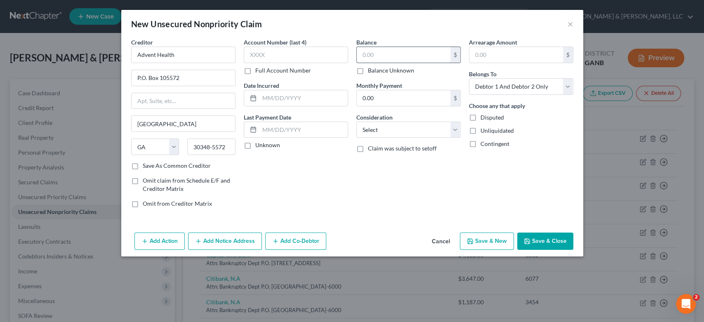
click at [396, 54] on input "text" at bounding box center [404, 55] width 94 height 16
click at [459, 130] on select "Select Cable / Satellite Services Collection Agency Credit Card Debt Debt Couns…" at bounding box center [408, 130] width 104 height 17
click at [356, 122] on select "Select Cable / Satellite Services Collection Agency Credit Card Debt Debt Couns…" at bounding box center [408, 130] width 104 height 17
click at [492, 240] on button "Save & New" at bounding box center [487, 241] width 54 height 17
click at [573, 26] on button "×" at bounding box center [571, 24] width 6 height 10
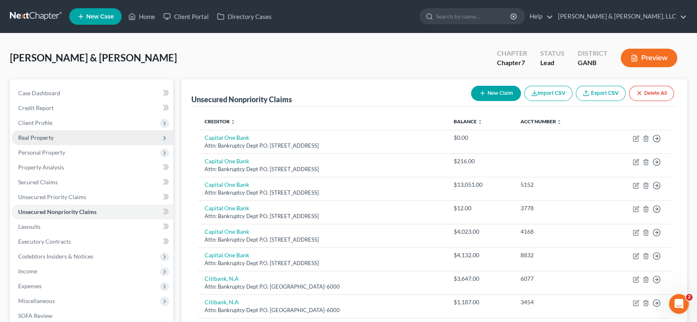
click at [36, 139] on span "Real Property" at bounding box center [35, 137] width 35 height 7
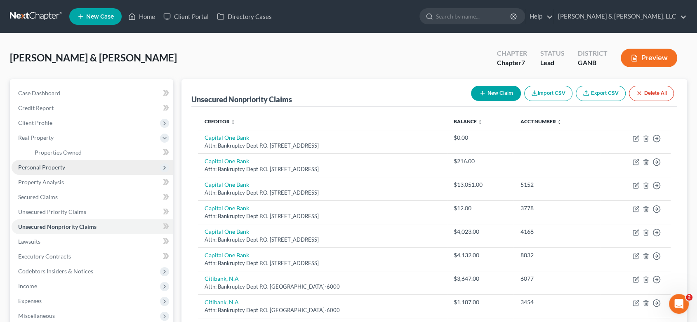
click at [53, 165] on span "Personal Property" at bounding box center [41, 167] width 47 height 7
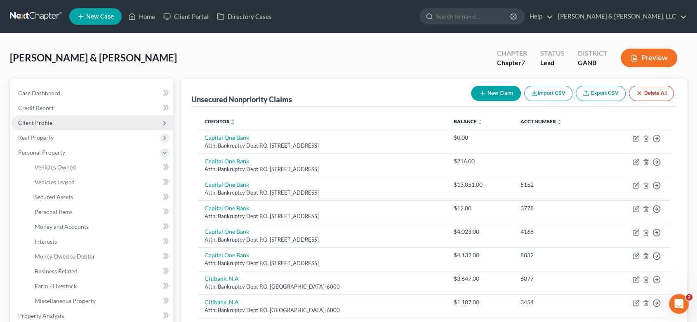
click at [49, 122] on span "Client Profile" at bounding box center [35, 122] width 34 height 7
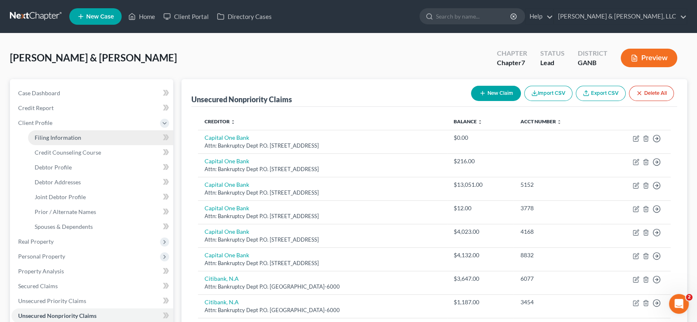
click at [74, 137] on span "Filing Information" at bounding box center [58, 137] width 47 height 7
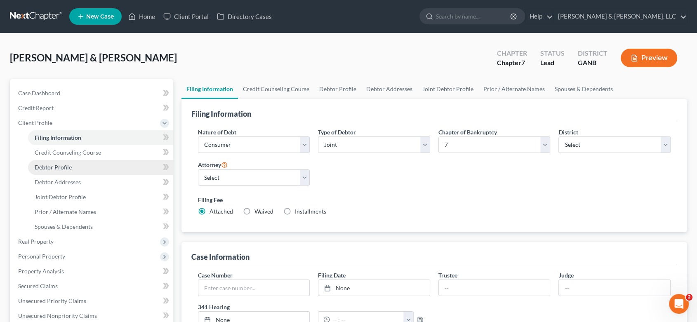
click at [64, 164] on span "Debtor Profile" at bounding box center [53, 167] width 37 height 7
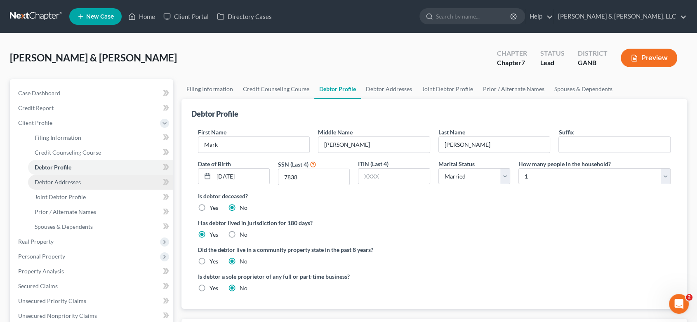
click at [71, 183] on span "Debtor Addresses" at bounding box center [58, 182] width 46 height 7
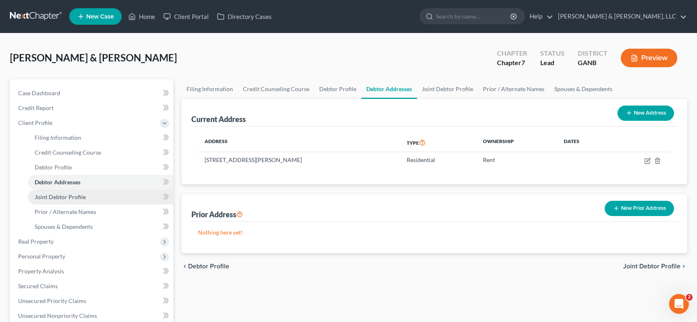
click at [73, 196] on span "Joint Debtor Profile" at bounding box center [60, 196] width 51 height 7
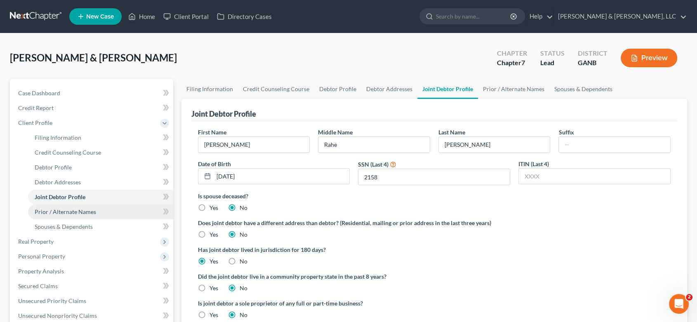
click at [80, 213] on span "Prior / Alternate Names" at bounding box center [65, 211] width 61 height 7
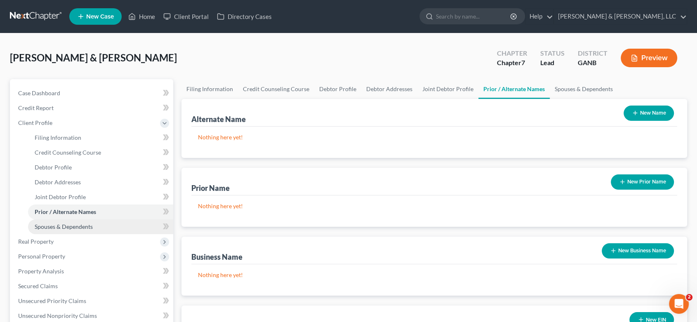
click at [87, 226] on span "Spouses & Dependents" at bounding box center [64, 226] width 58 height 7
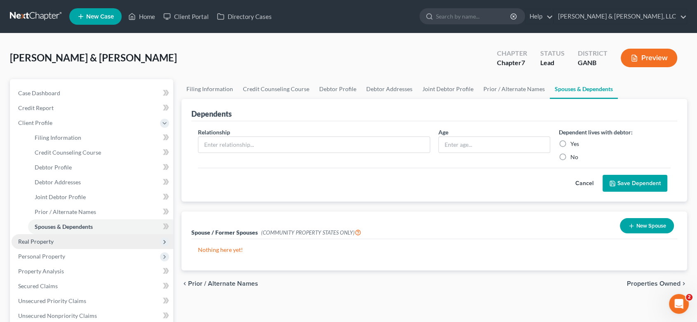
click at [41, 240] on span "Real Property" at bounding box center [35, 241] width 35 height 7
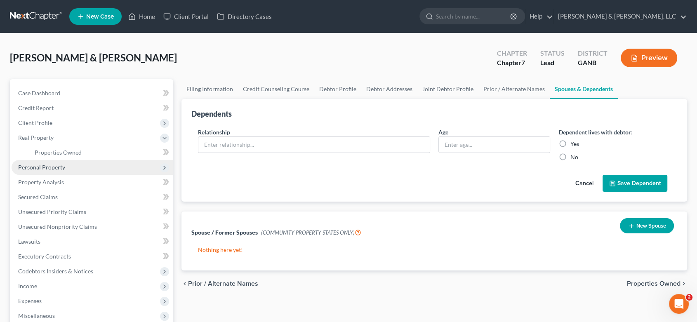
click at [37, 165] on span "Personal Property" at bounding box center [41, 167] width 47 height 7
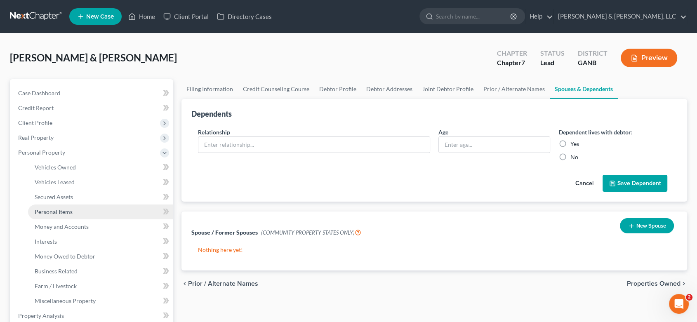
click at [81, 210] on link "Personal Items" at bounding box center [100, 212] width 145 height 15
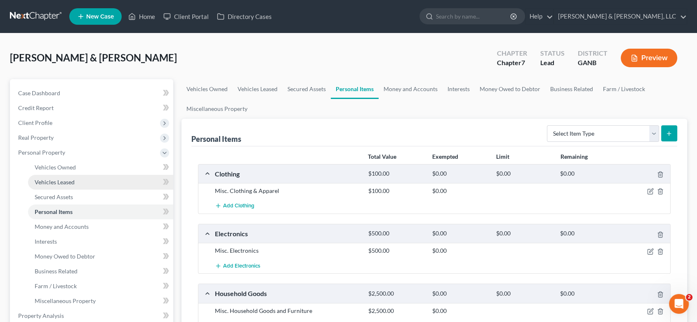
click at [82, 178] on link "Vehicles Leased" at bounding box center [100, 182] width 145 height 15
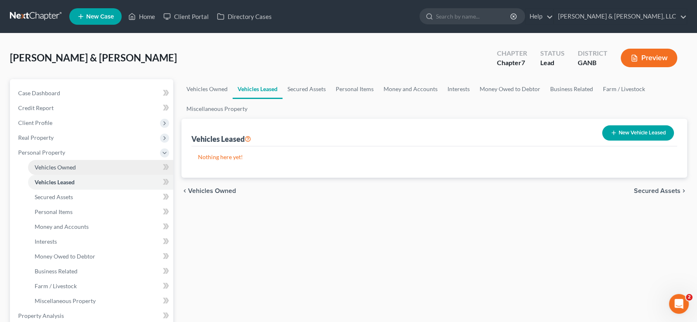
click at [84, 167] on link "Vehicles Owned" at bounding box center [100, 167] width 145 height 15
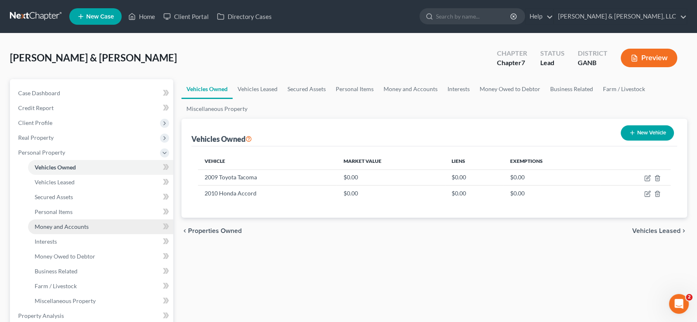
click at [87, 225] on span "Money and Accounts" at bounding box center [62, 226] width 54 height 7
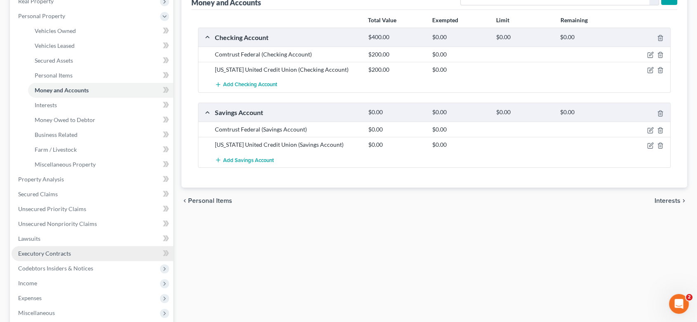
scroll to position [137, 0]
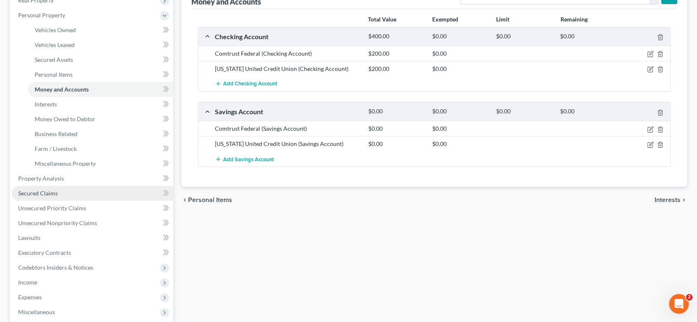
click at [49, 193] on span "Secured Claims" at bounding box center [38, 193] width 40 height 7
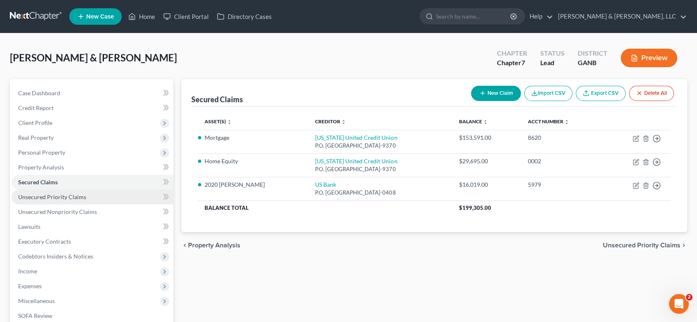
click at [57, 196] on span "Unsecured Priority Claims" at bounding box center [52, 196] width 68 height 7
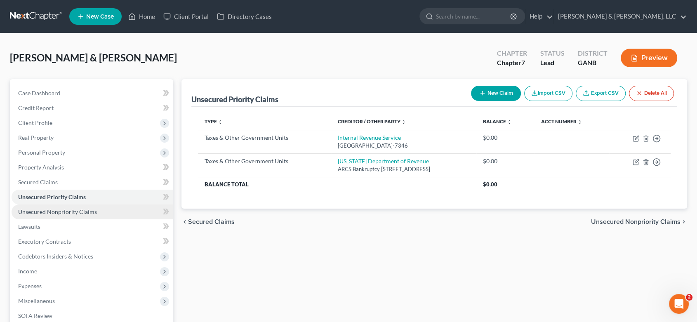
click at [59, 214] on span "Unsecured Nonpriority Claims" at bounding box center [57, 211] width 79 height 7
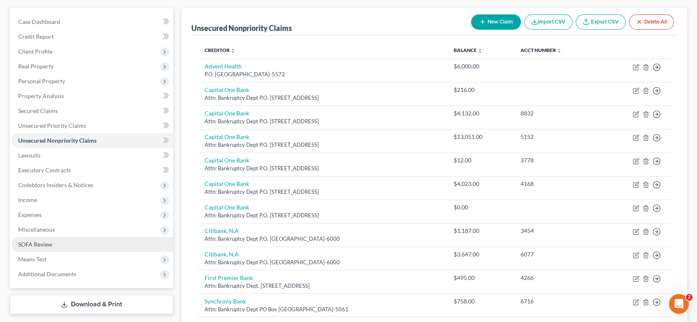
scroll to position [92, 0]
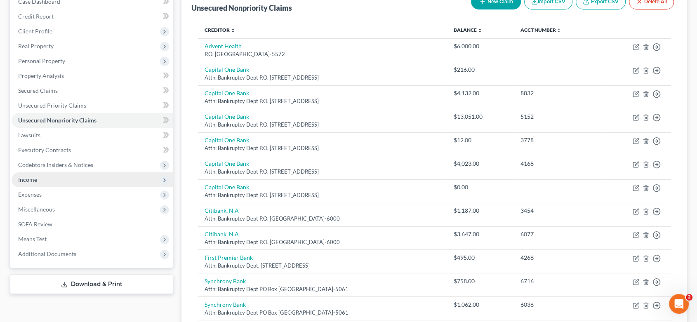
click at [24, 179] on span "Income" at bounding box center [27, 179] width 19 height 7
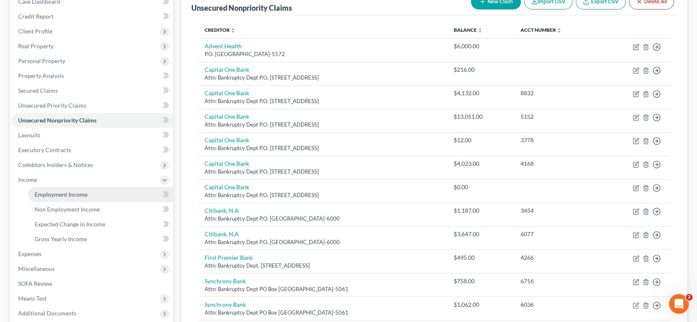
click at [40, 192] on span "Employment Income" at bounding box center [61, 194] width 53 height 7
